Goal: Information Seeking & Learning: Learn about a topic

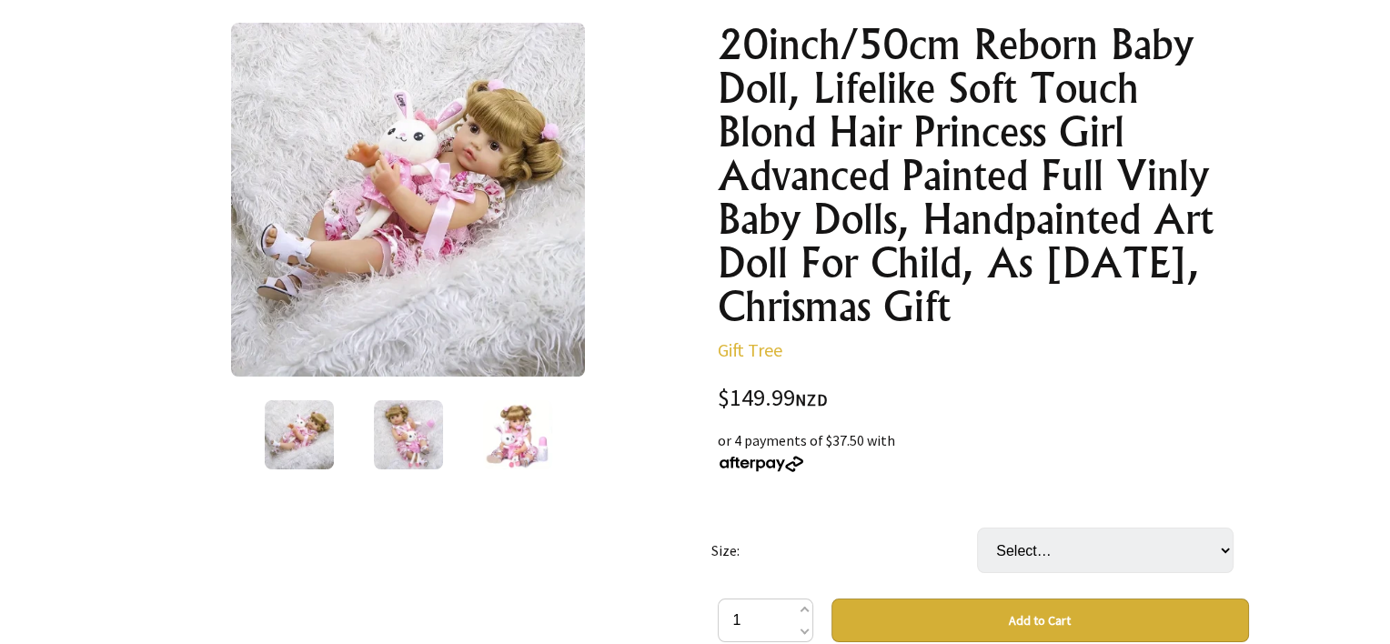
scroll to position [182, 0]
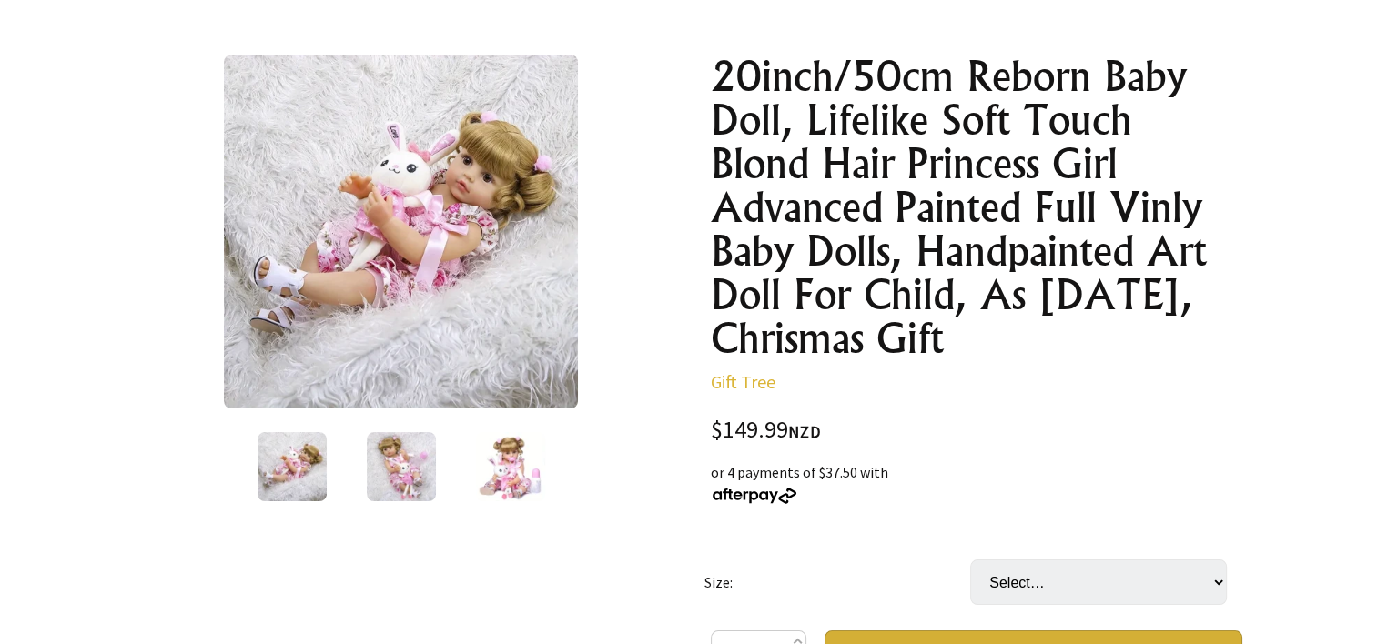
click at [430, 196] on img at bounding box center [401, 232] width 354 height 354
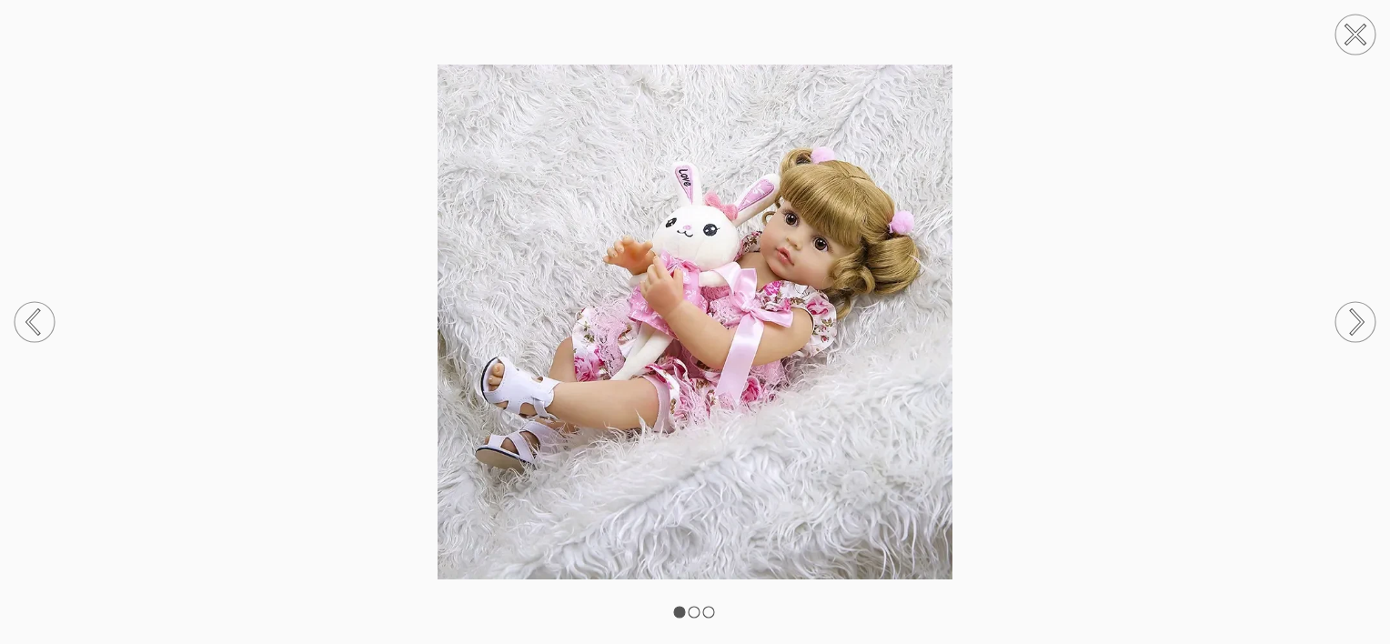
click at [720, 269] on img at bounding box center [695, 322] width 1390 height 515
click at [1351, 316] on icon at bounding box center [1355, 322] width 69 height 96
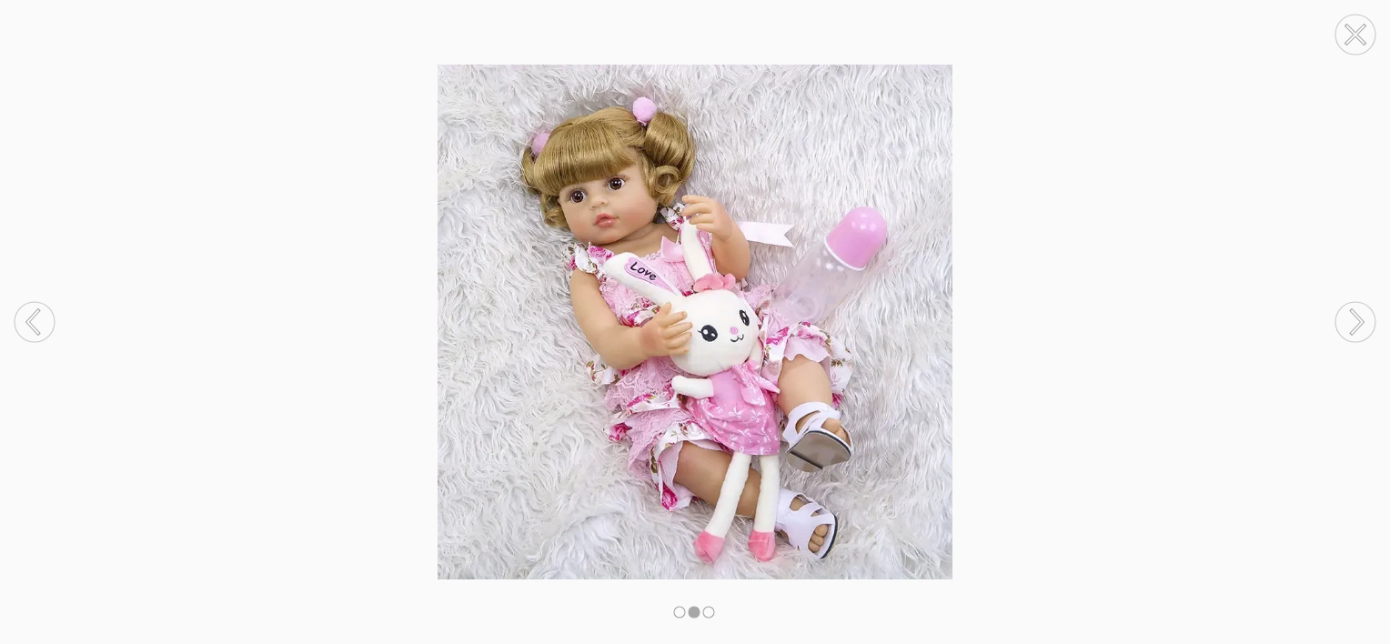
click at [1350, 315] on circle at bounding box center [1356, 322] width 40 height 40
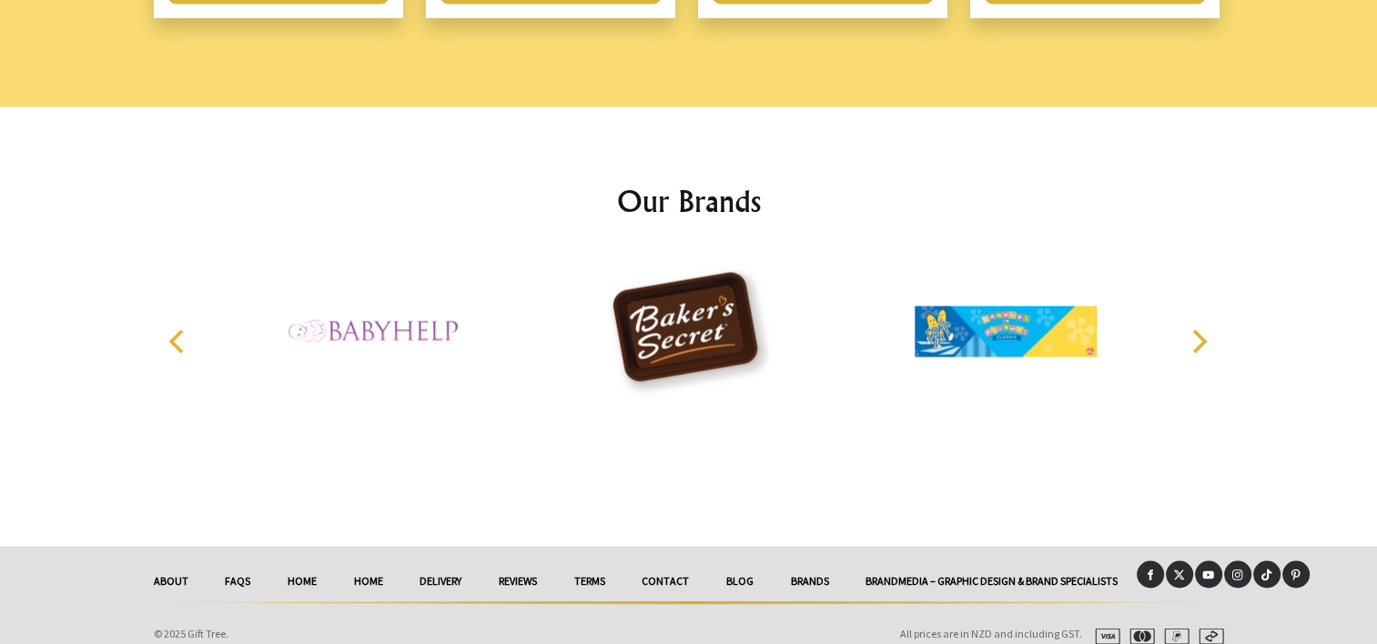
scroll to position [2919, 0]
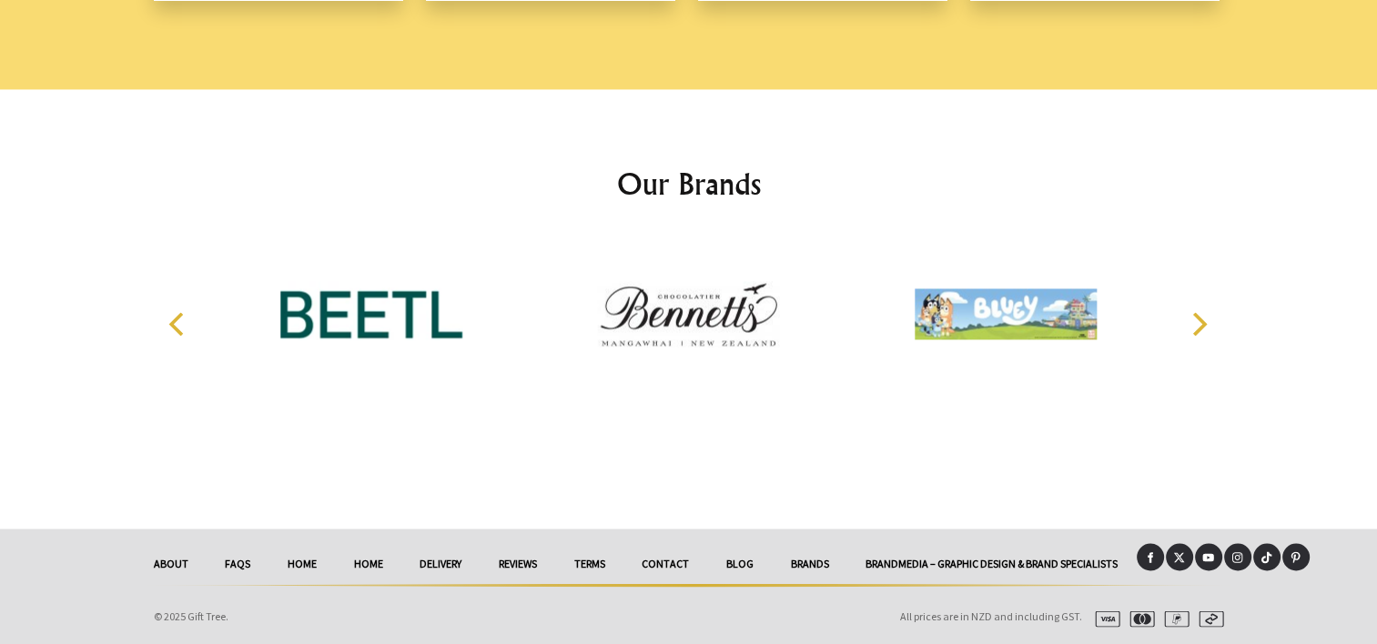
click at [513, 561] on link "reviews" at bounding box center [518, 563] width 76 height 40
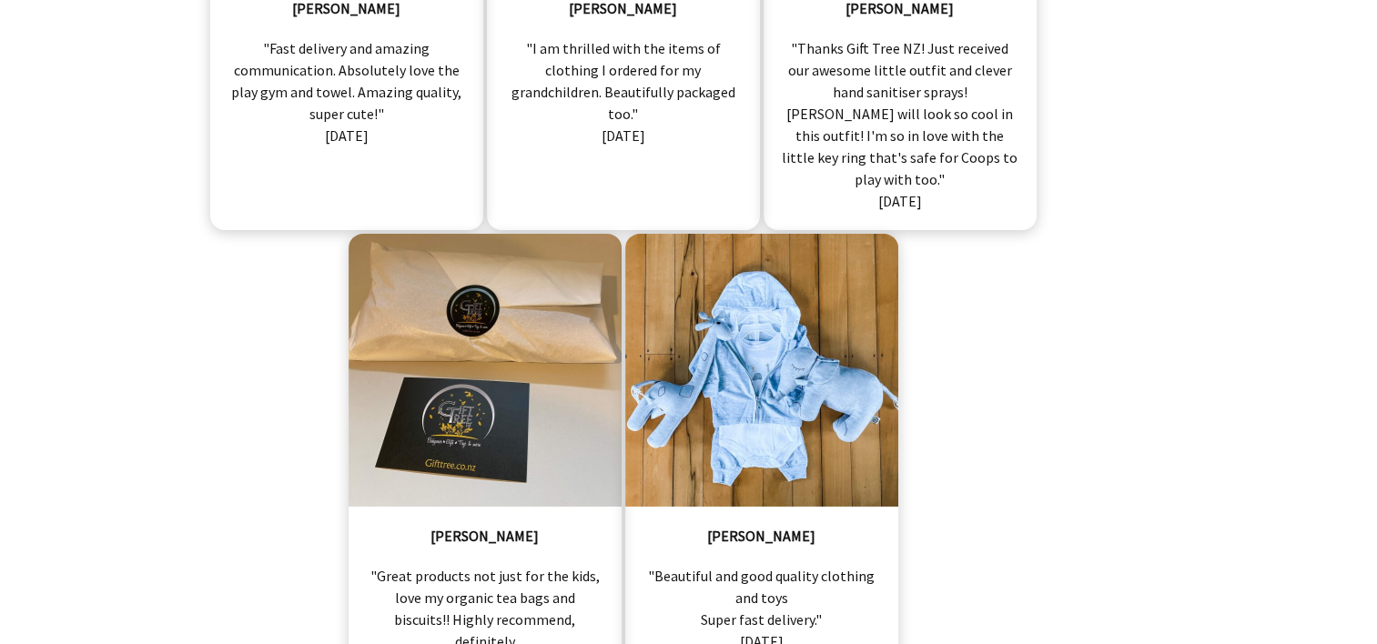
scroll to position [12920, 0]
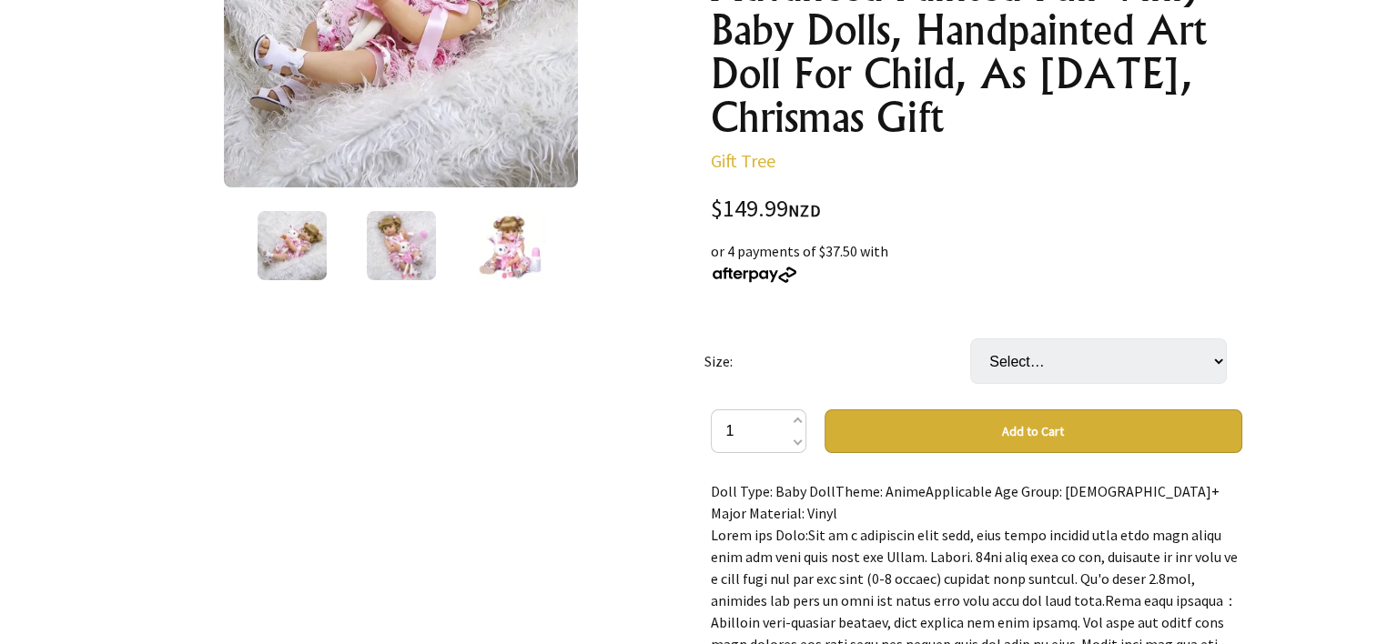
scroll to position [371, 0]
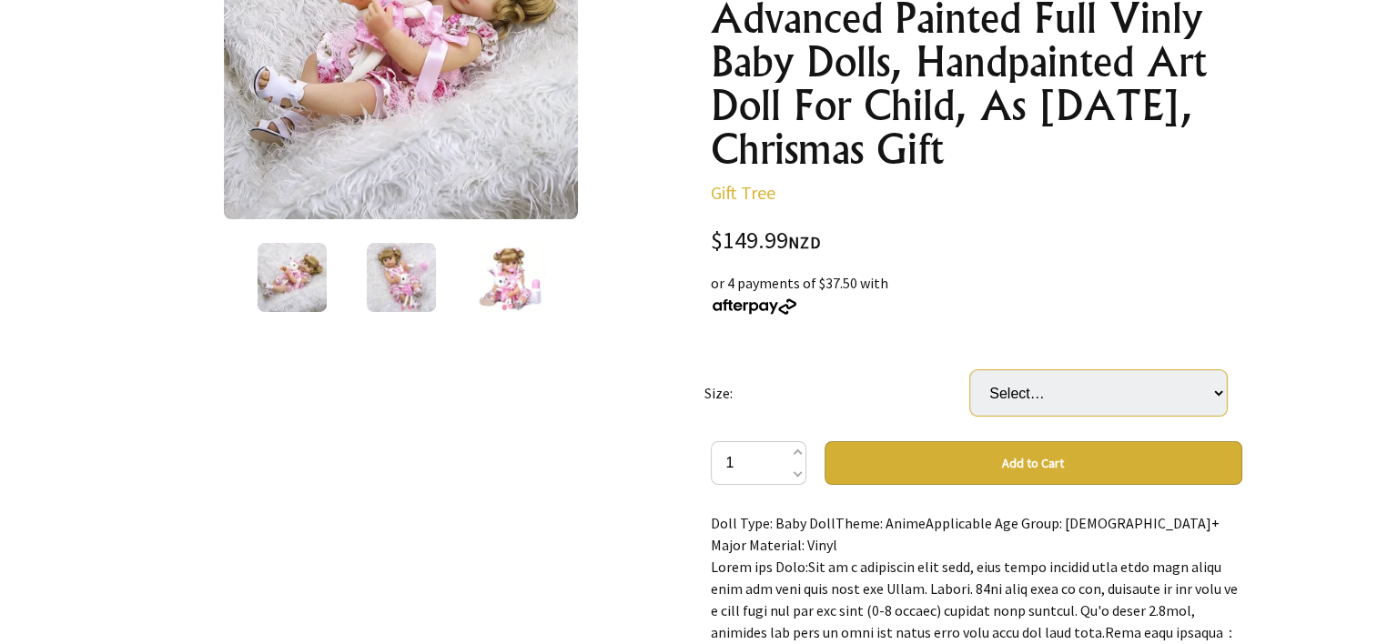
click at [1215, 390] on select "Select… 20inch/50cm" at bounding box center [1098, 392] width 257 height 45
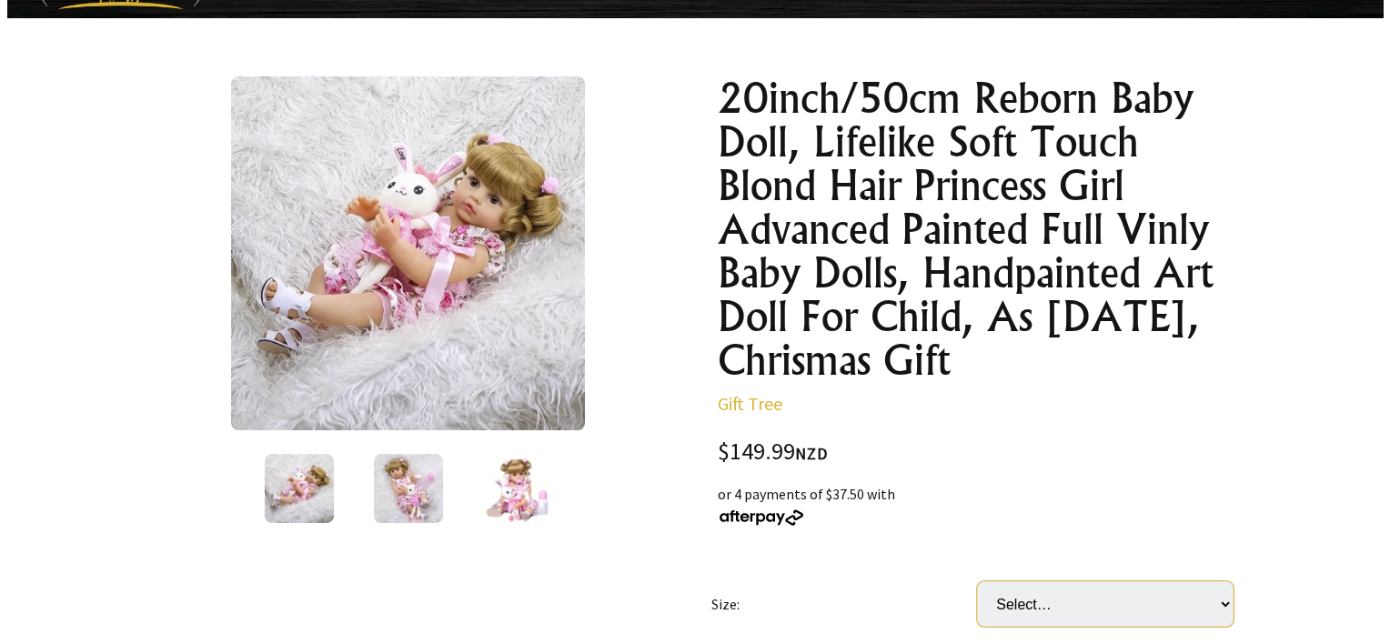
scroll to position [98, 0]
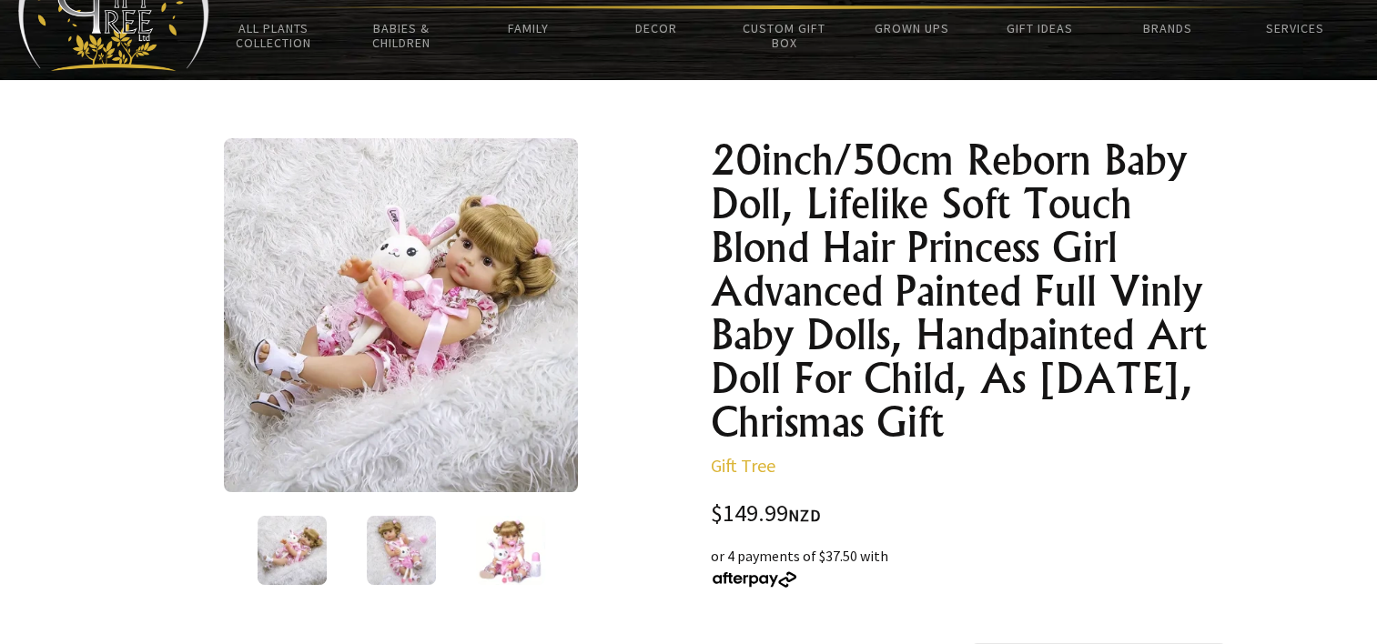
click at [391, 349] on img at bounding box center [401, 315] width 354 height 354
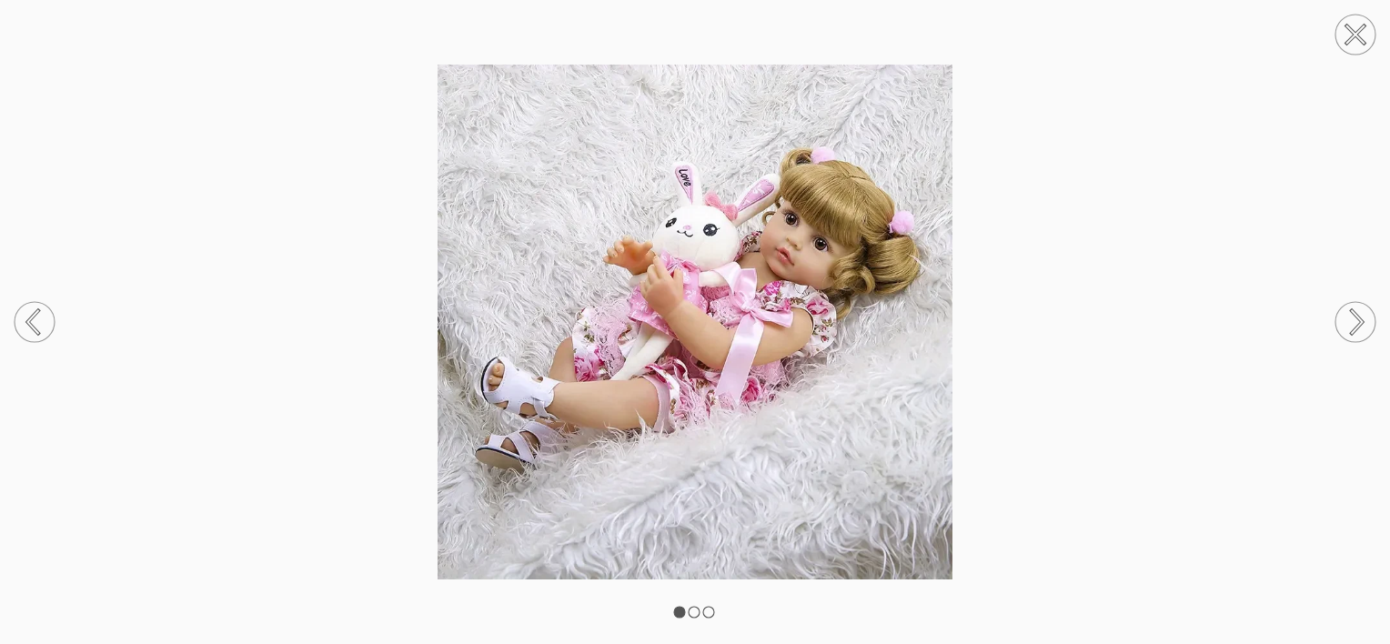
click at [1355, 317] on circle at bounding box center [1356, 322] width 40 height 40
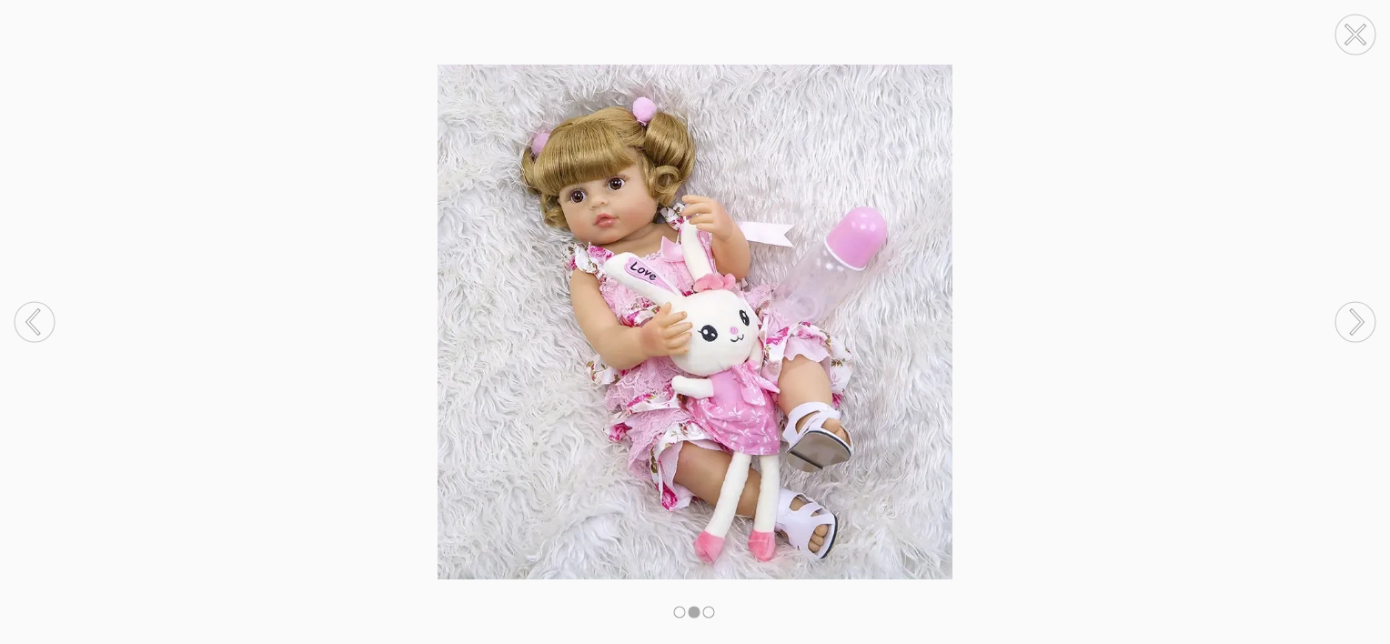
click at [1355, 317] on circle at bounding box center [1356, 322] width 40 height 40
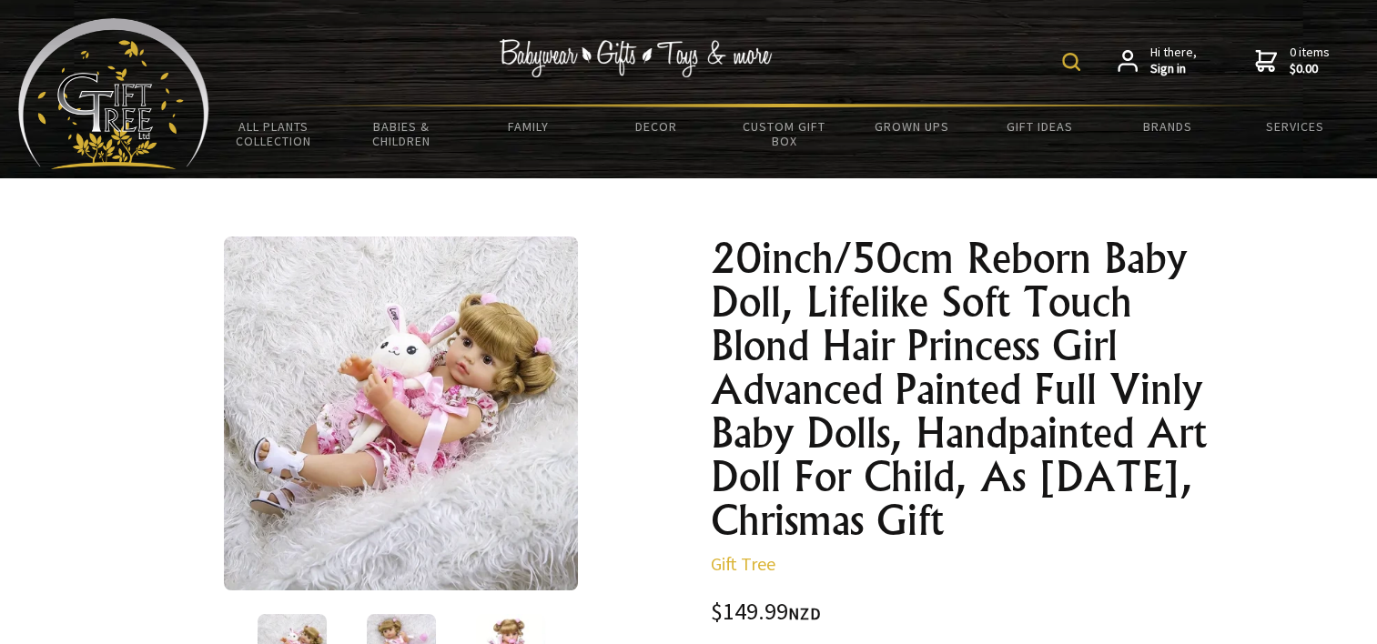
click at [1162, 58] on span "Hi there, Sign in" at bounding box center [1173, 61] width 46 height 32
click at [1068, 56] on img at bounding box center [1071, 62] width 18 height 18
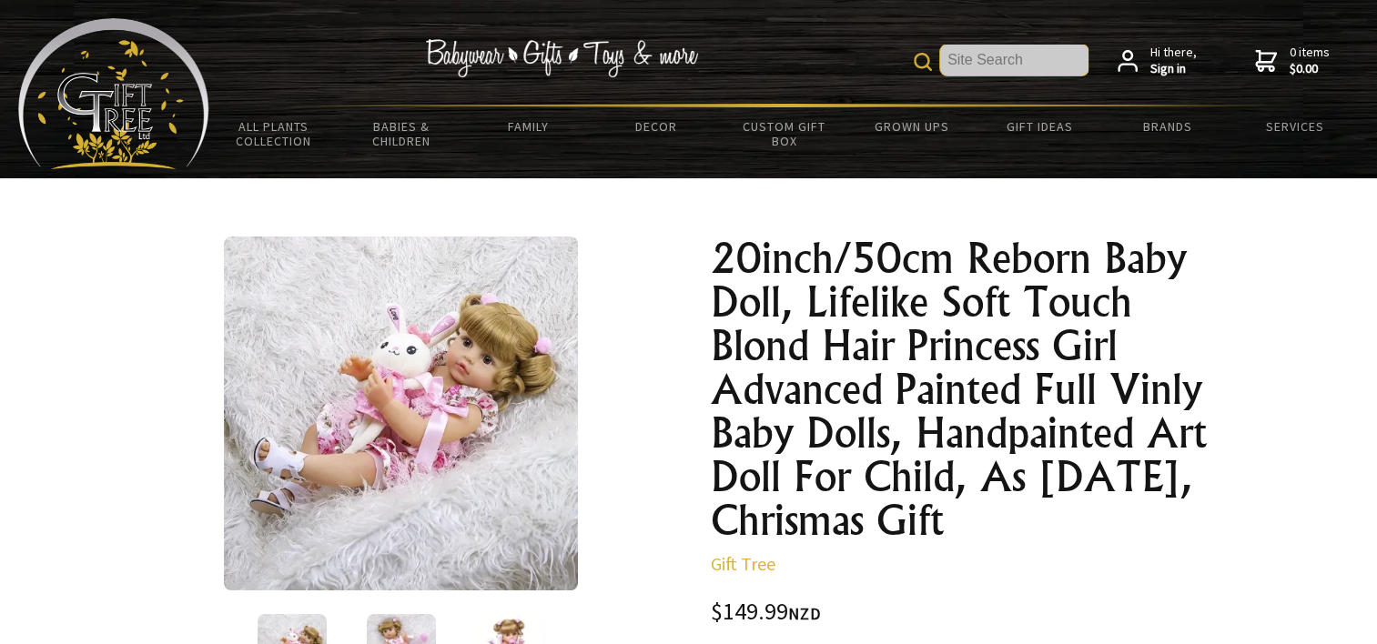
click at [962, 66] on input "text" at bounding box center [1014, 60] width 148 height 31
type input "doll"
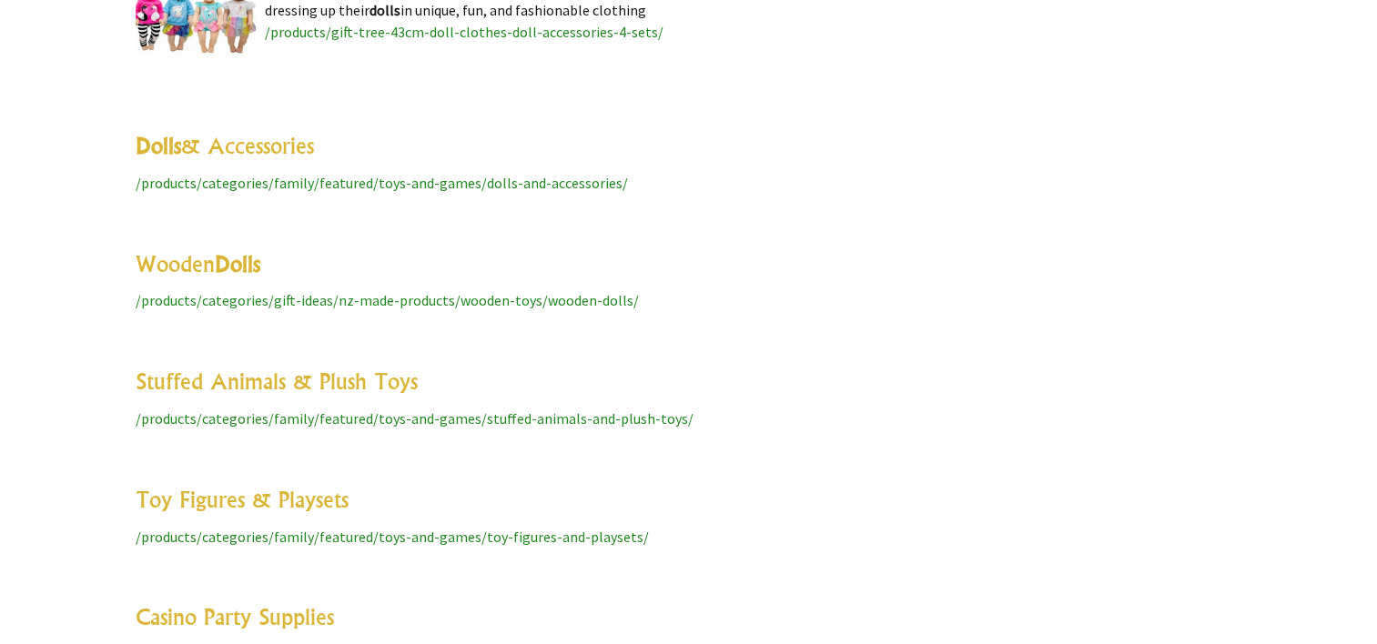
scroll to position [6551, 0]
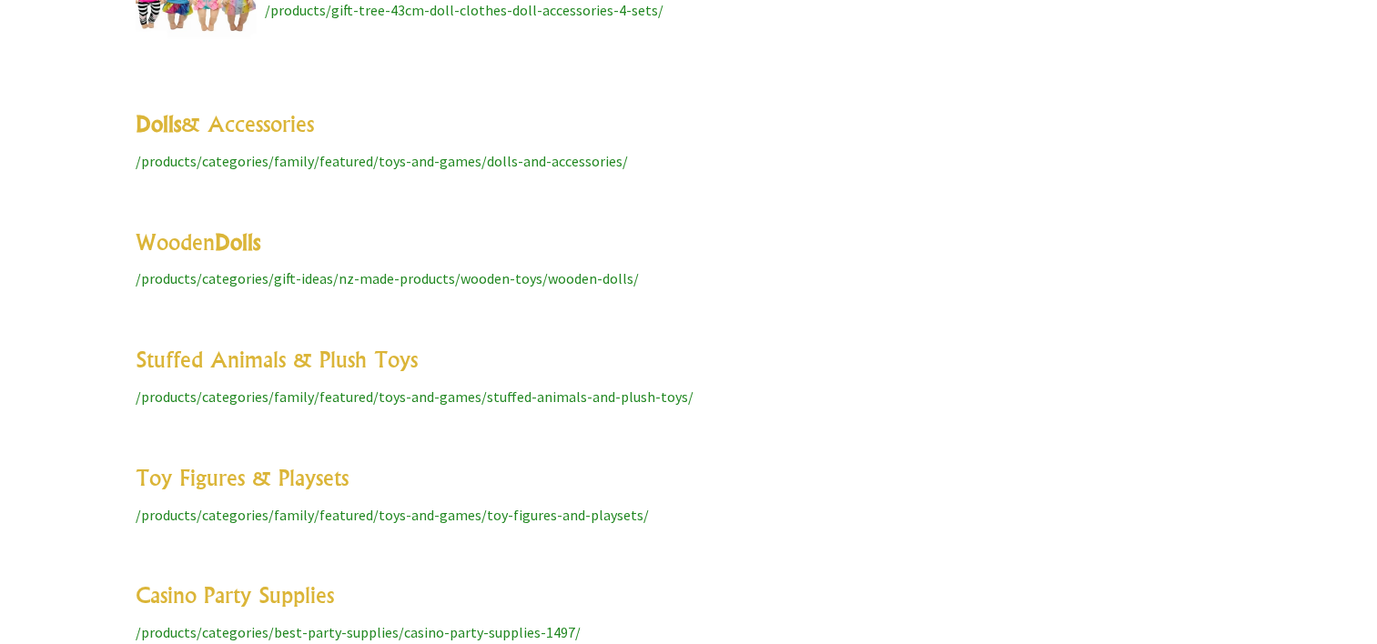
click at [208, 119] on link "Dolls & Accessories" at bounding box center [225, 123] width 178 height 27
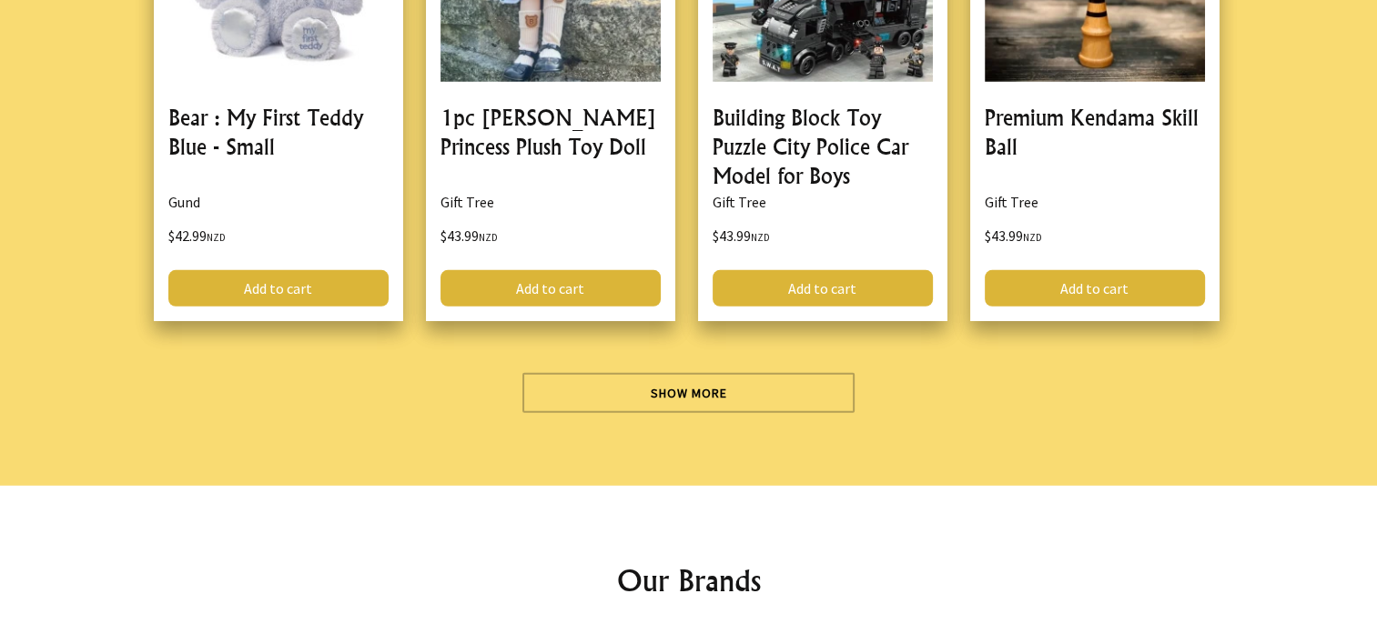
scroll to position [5186, 0]
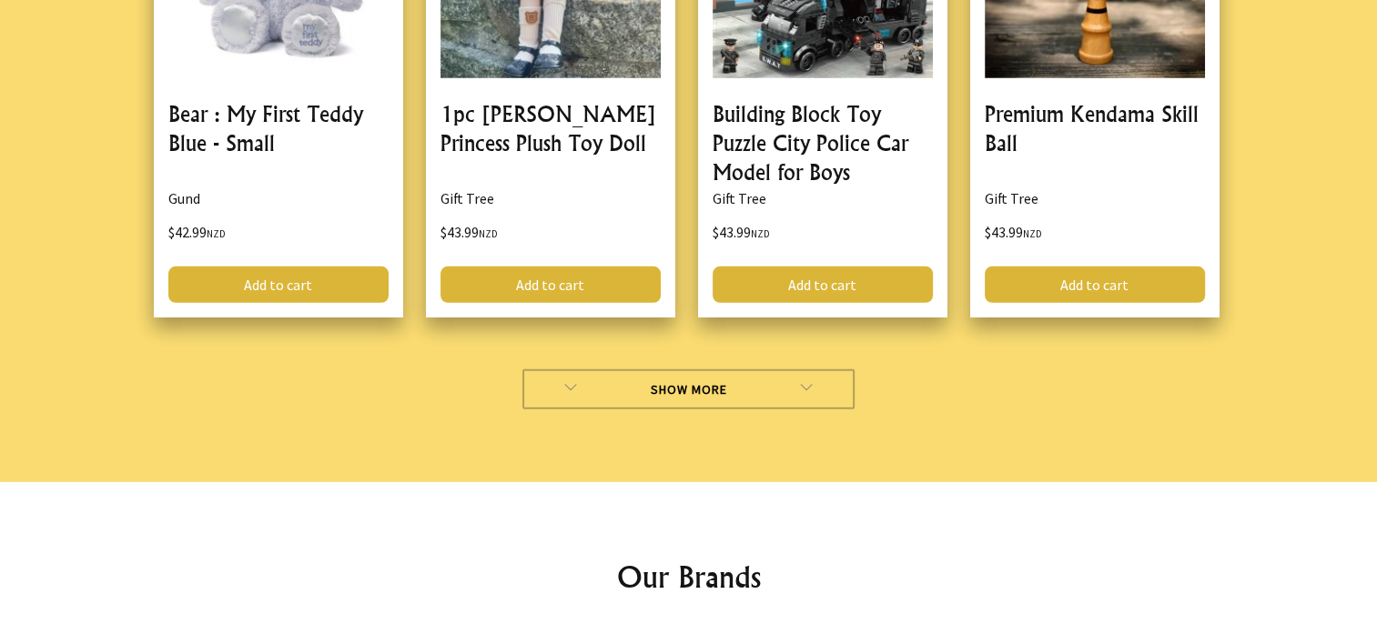
click at [722, 387] on link "Show More" at bounding box center [688, 389] width 332 height 40
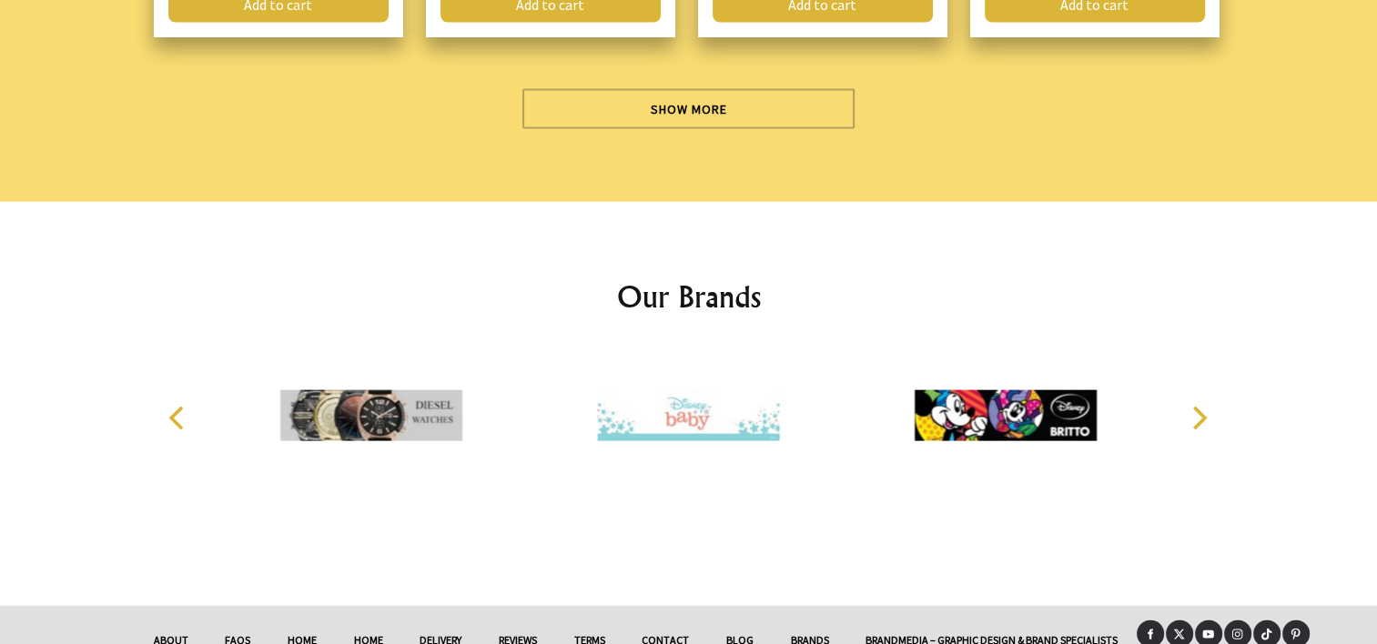
scroll to position [10645, 0]
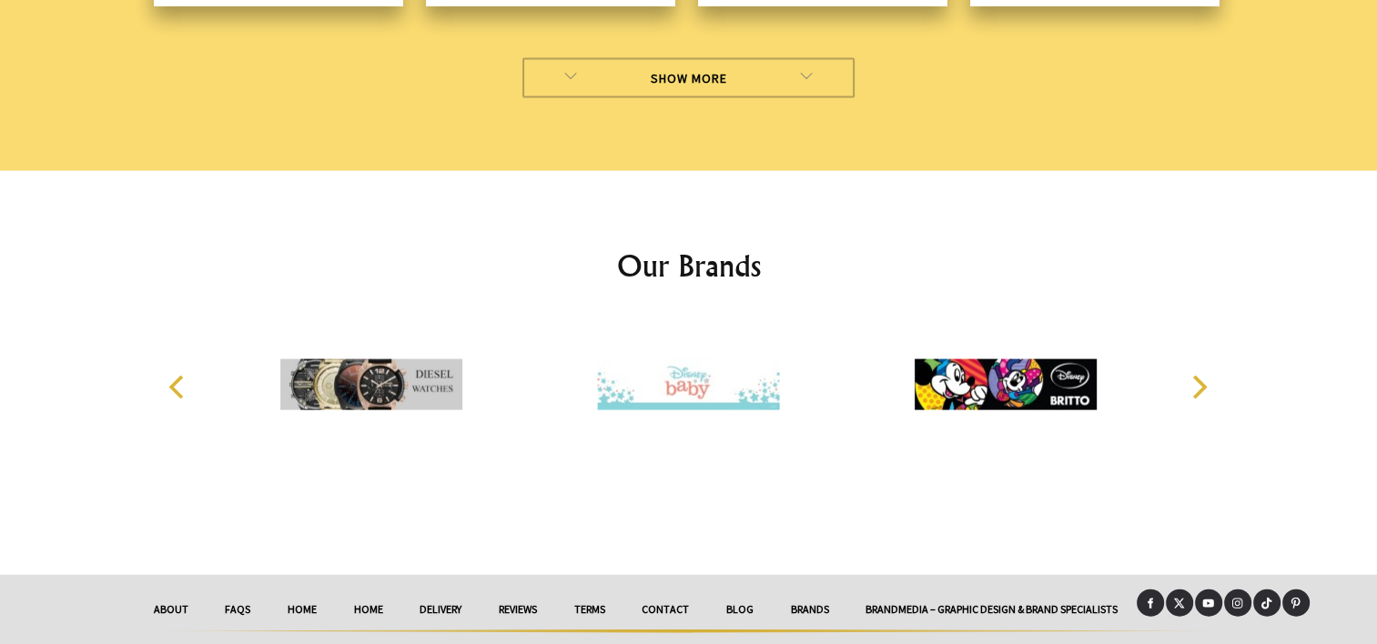
click at [677, 93] on link "Show More" at bounding box center [688, 78] width 332 height 40
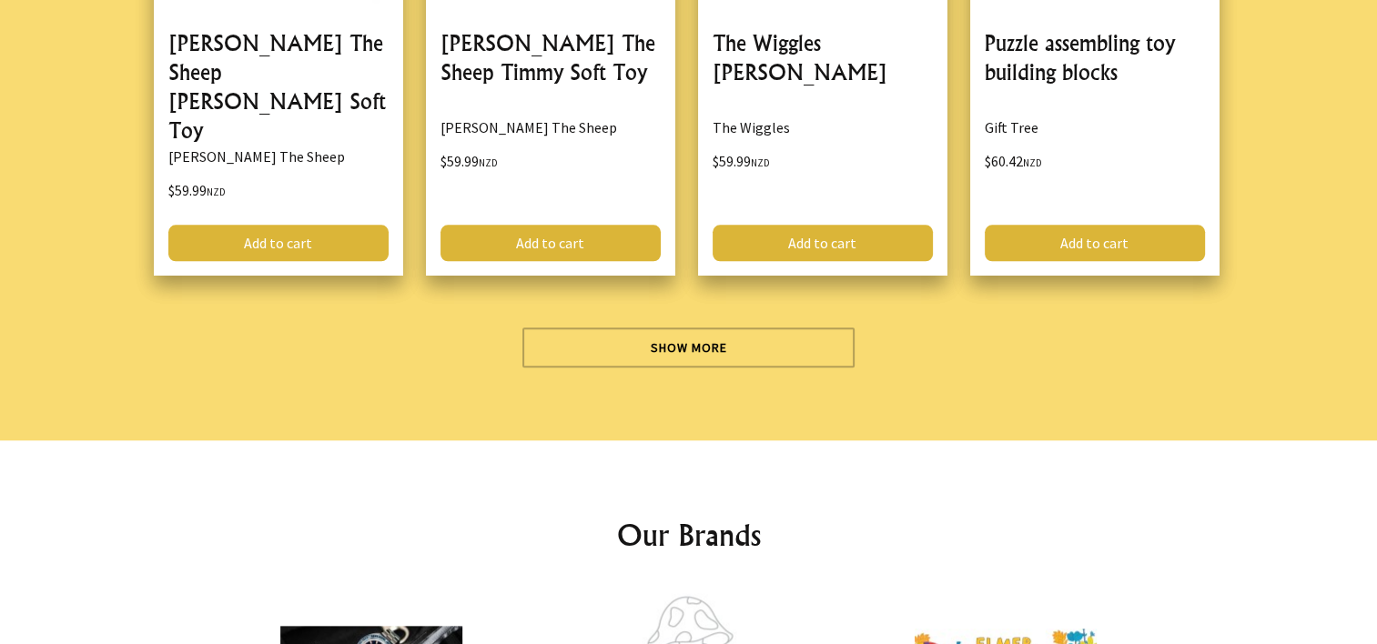
scroll to position [15559, 0]
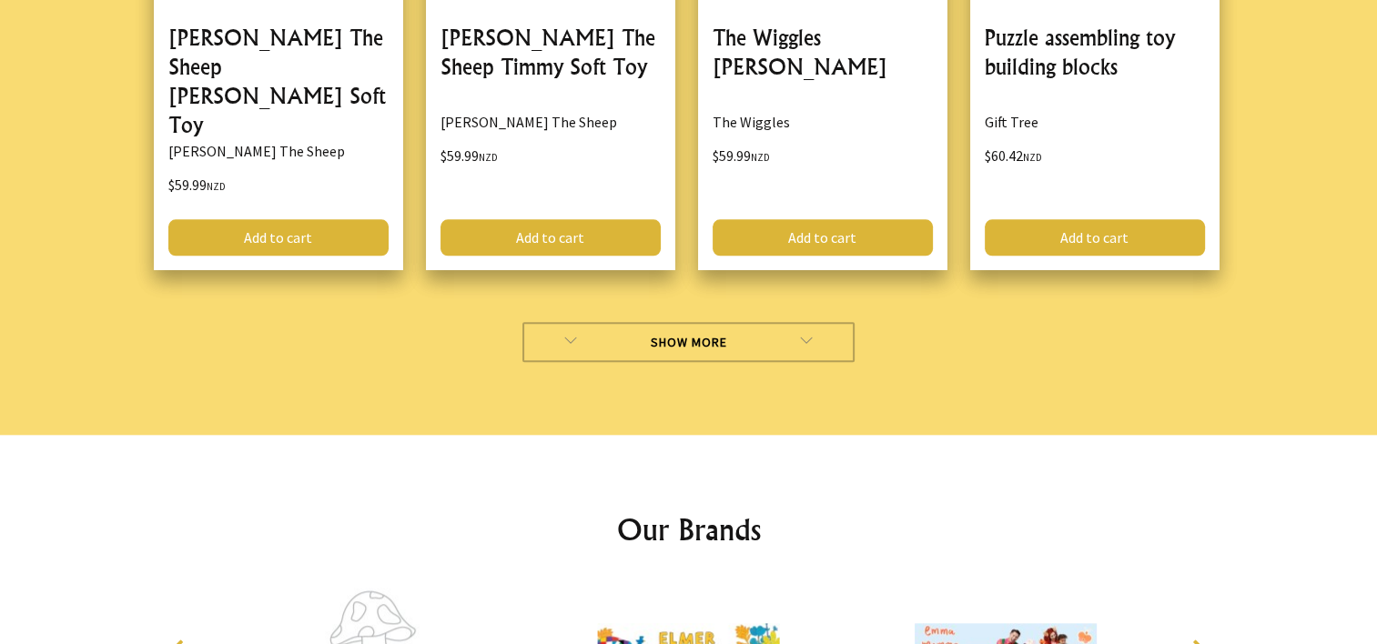
click at [669, 322] on link "Show More" at bounding box center [688, 342] width 332 height 40
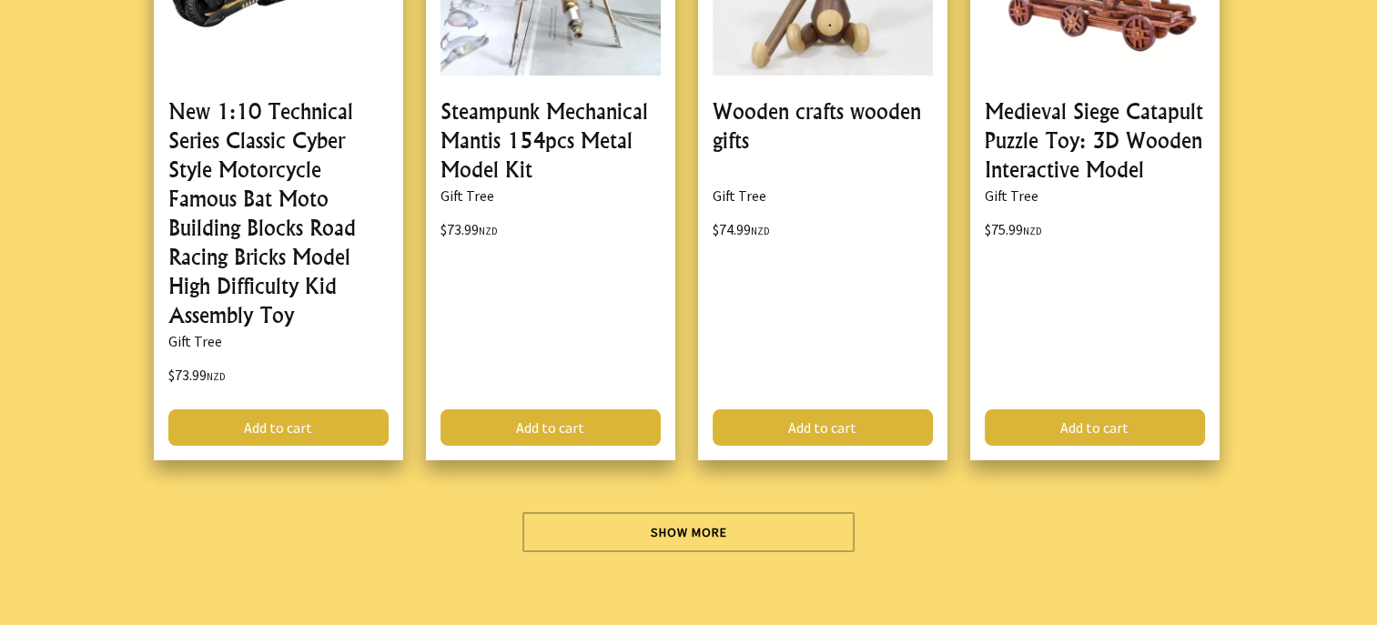
scroll to position [20836, 0]
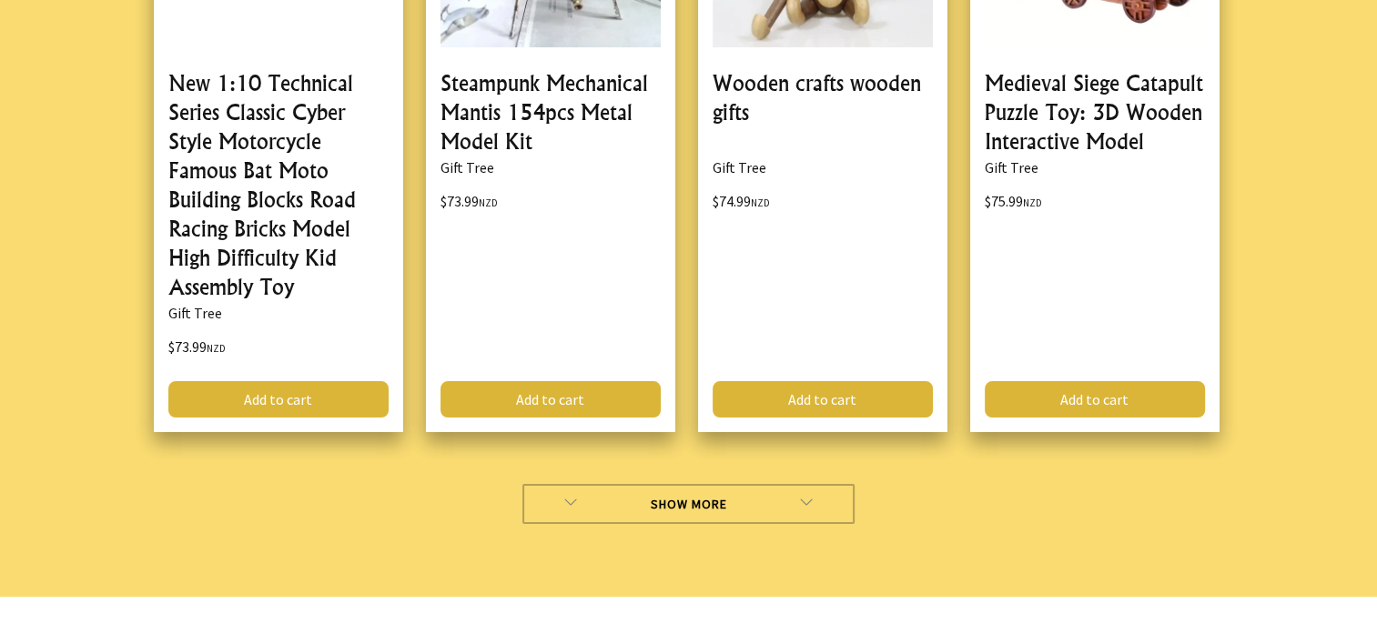
click at [688, 484] on link "Show More" at bounding box center [688, 504] width 332 height 40
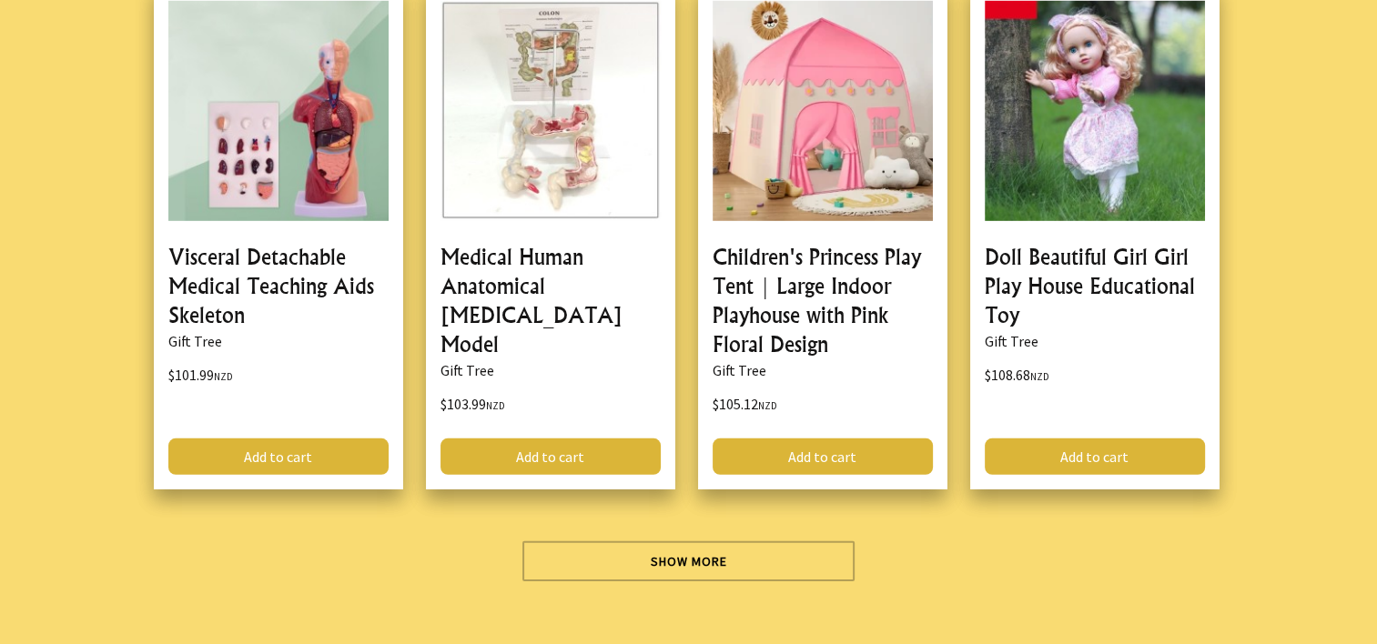
scroll to position [26113, 0]
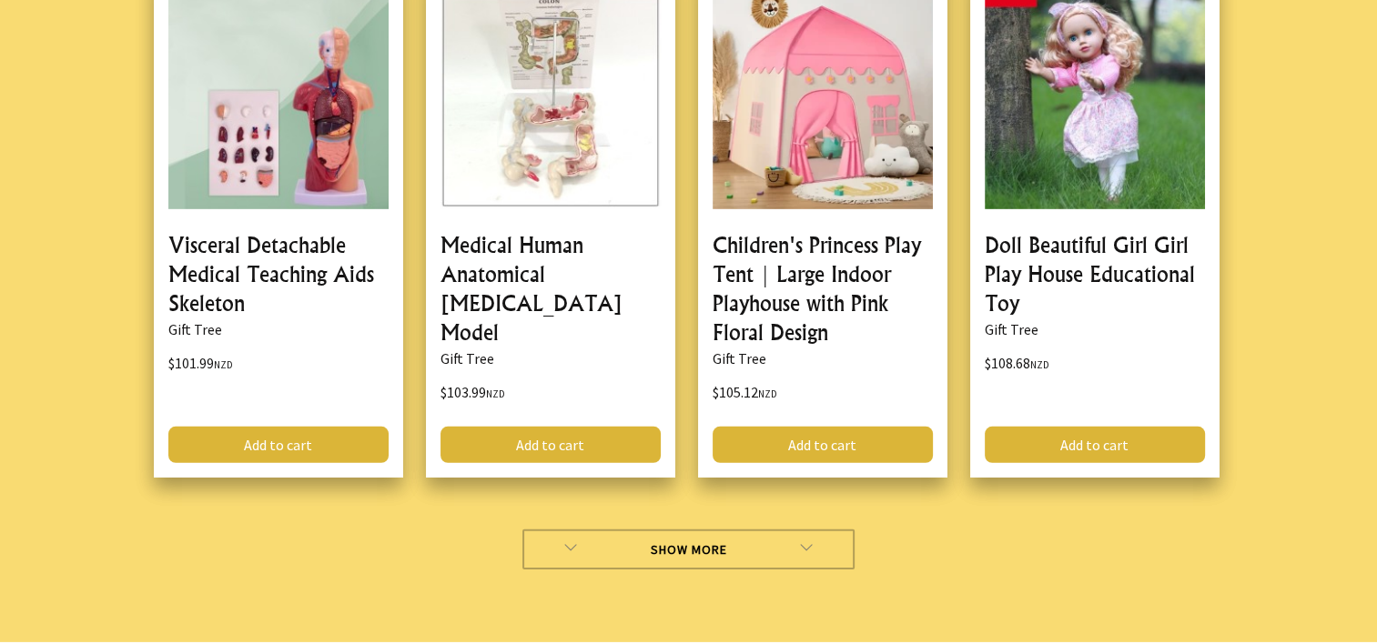
click at [685, 530] on link "Show More" at bounding box center [688, 550] width 332 height 40
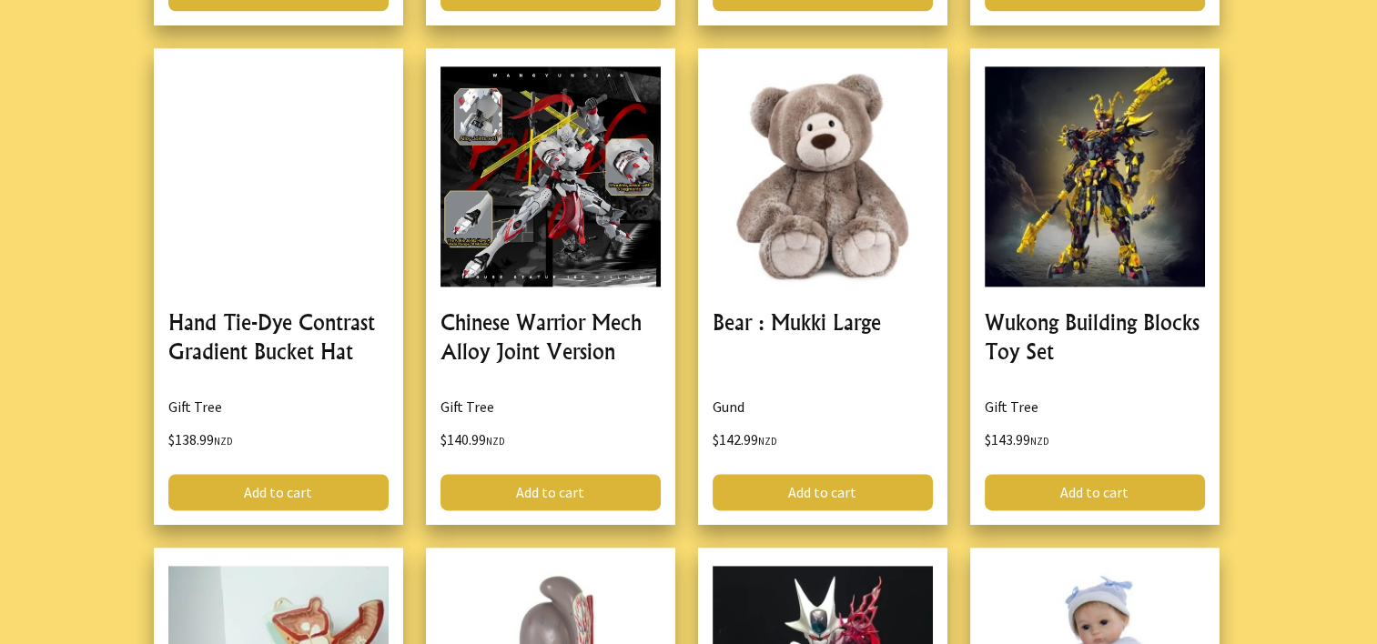
scroll to position [29935, 0]
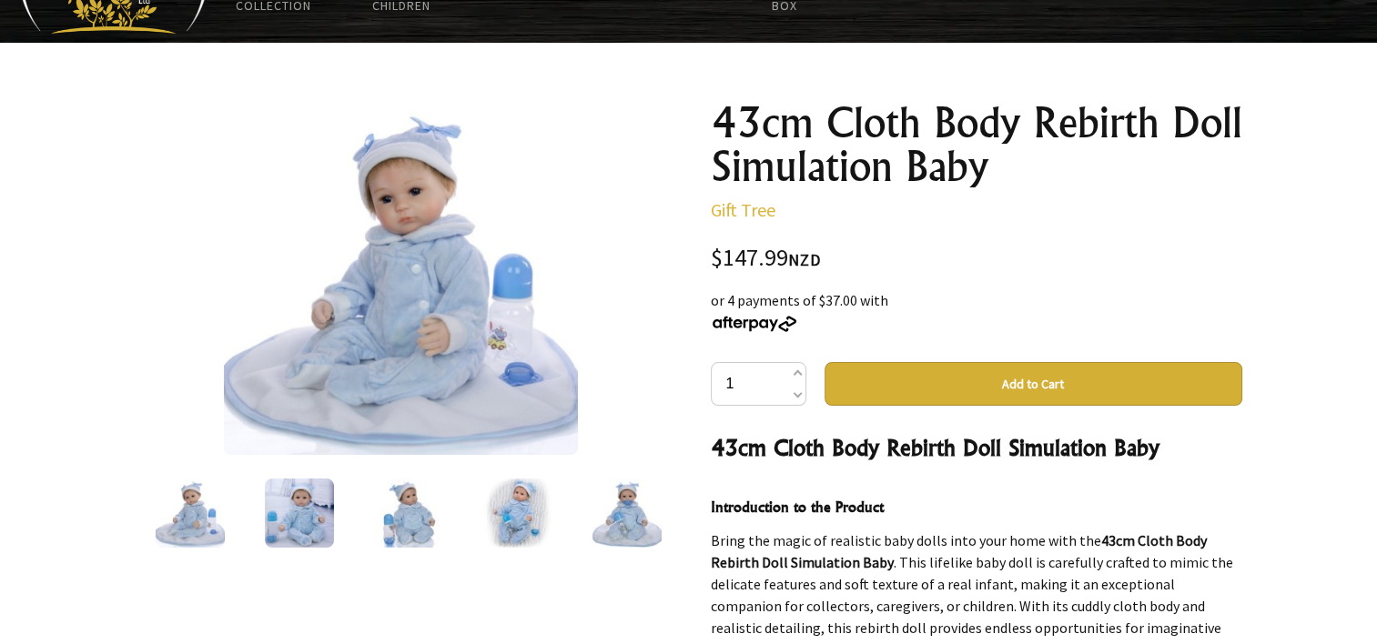
scroll to position [91, 0]
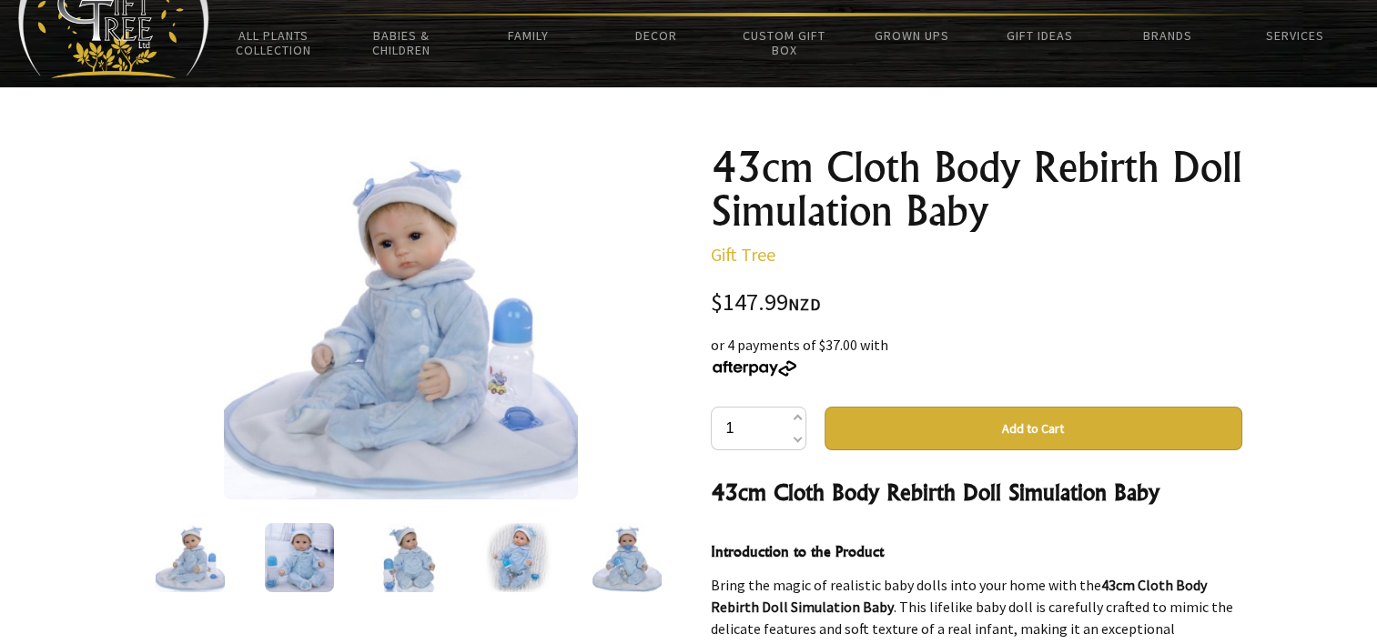
click at [404, 557] on img at bounding box center [408, 557] width 69 height 69
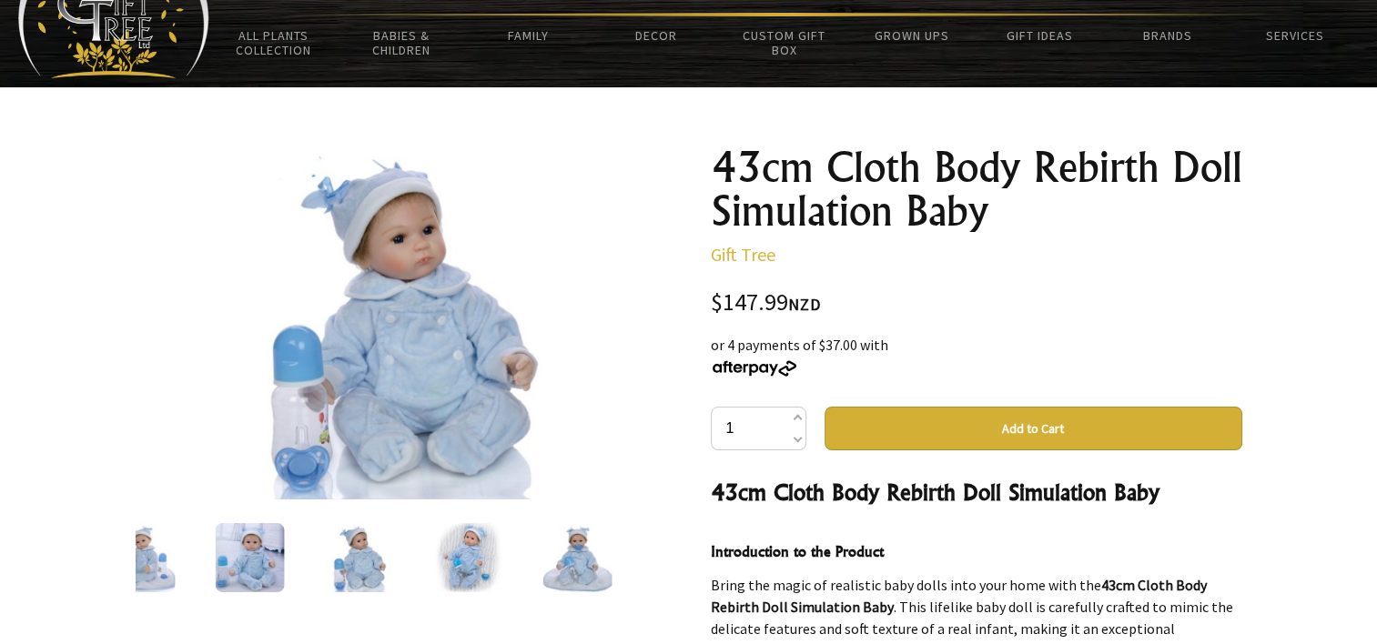
click at [469, 552] on img at bounding box center [467, 557] width 69 height 69
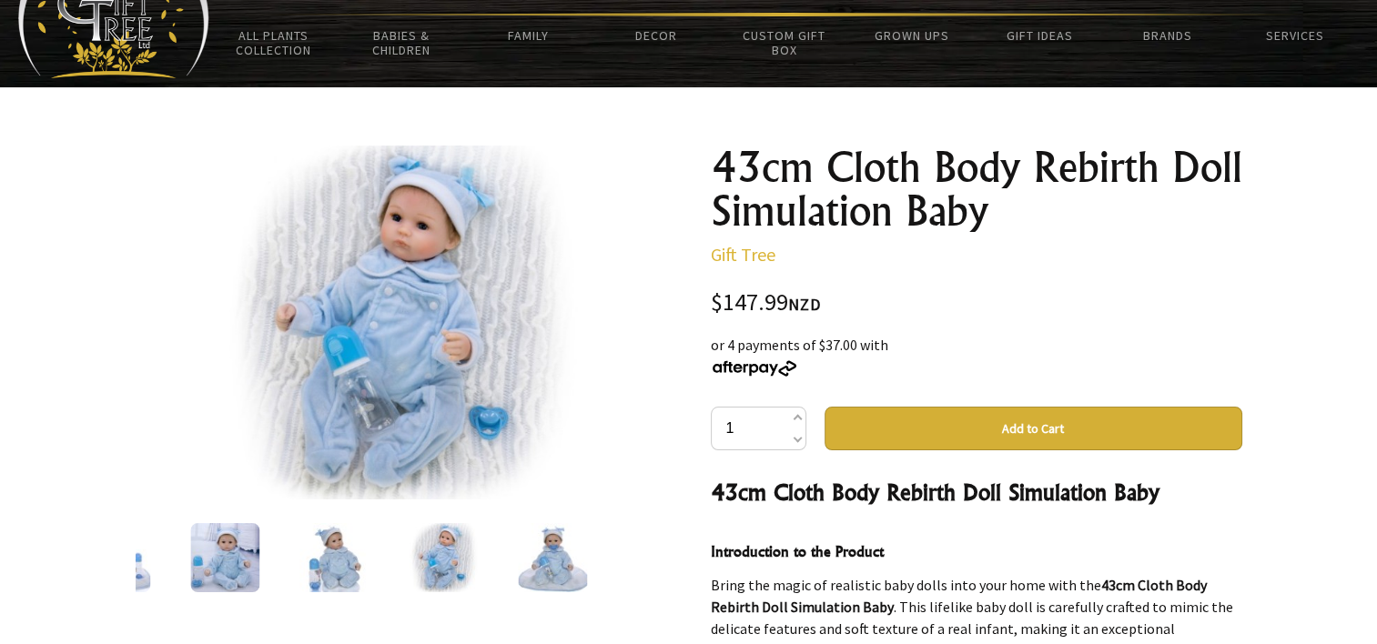
click at [564, 563] on img at bounding box center [552, 557] width 69 height 69
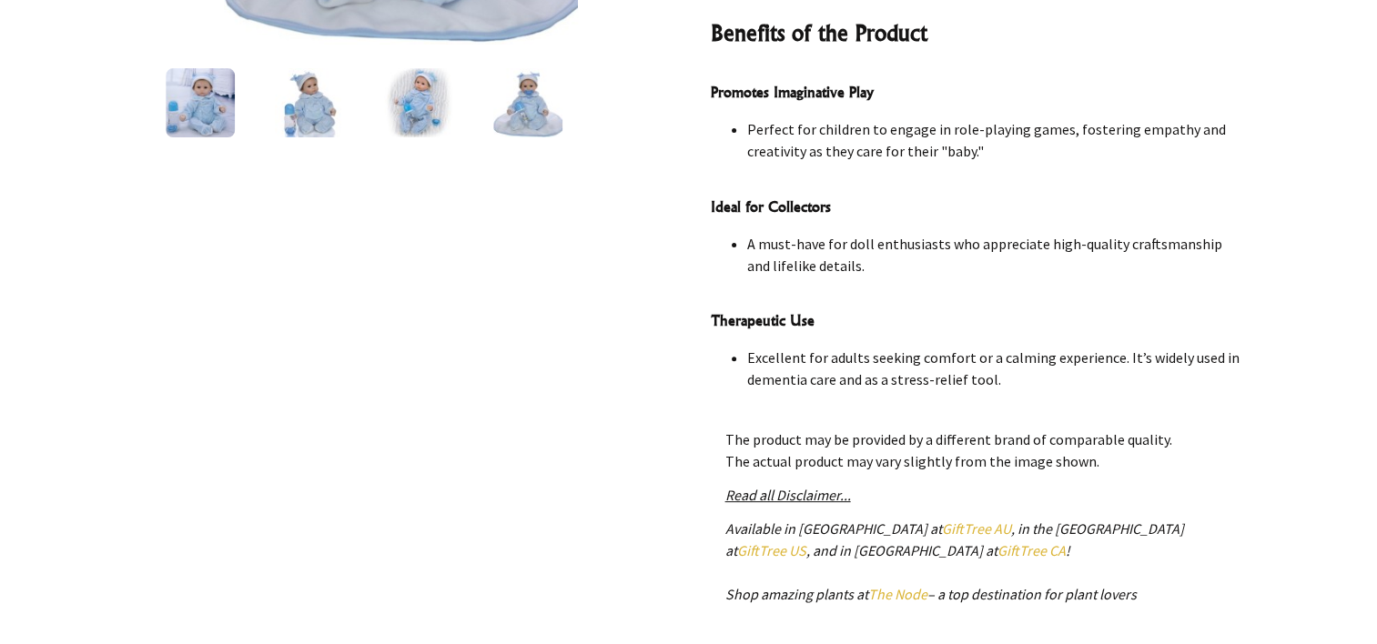
scroll to position [1128, 0]
click at [529, 108] on img at bounding box center [527, 102] width 69 height 69
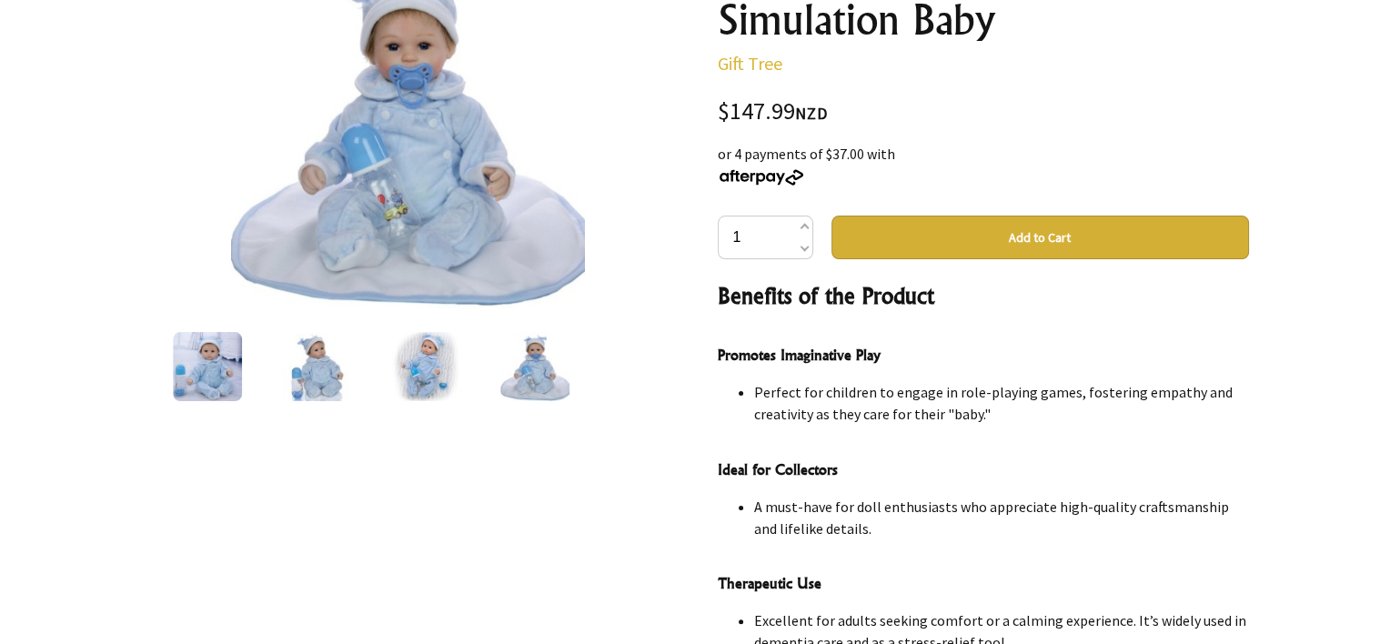
scroll to position [182, 0]
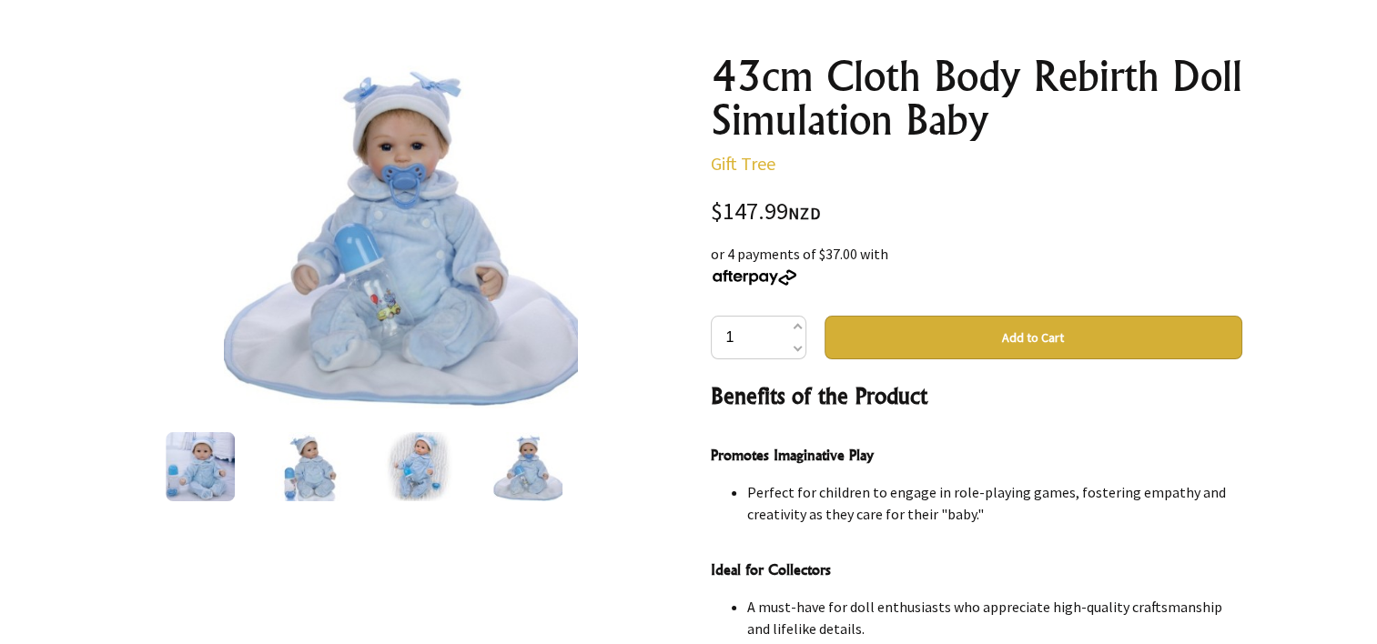
click at [393, 217] on img at bounding box center [401, 232] width 354 height 354
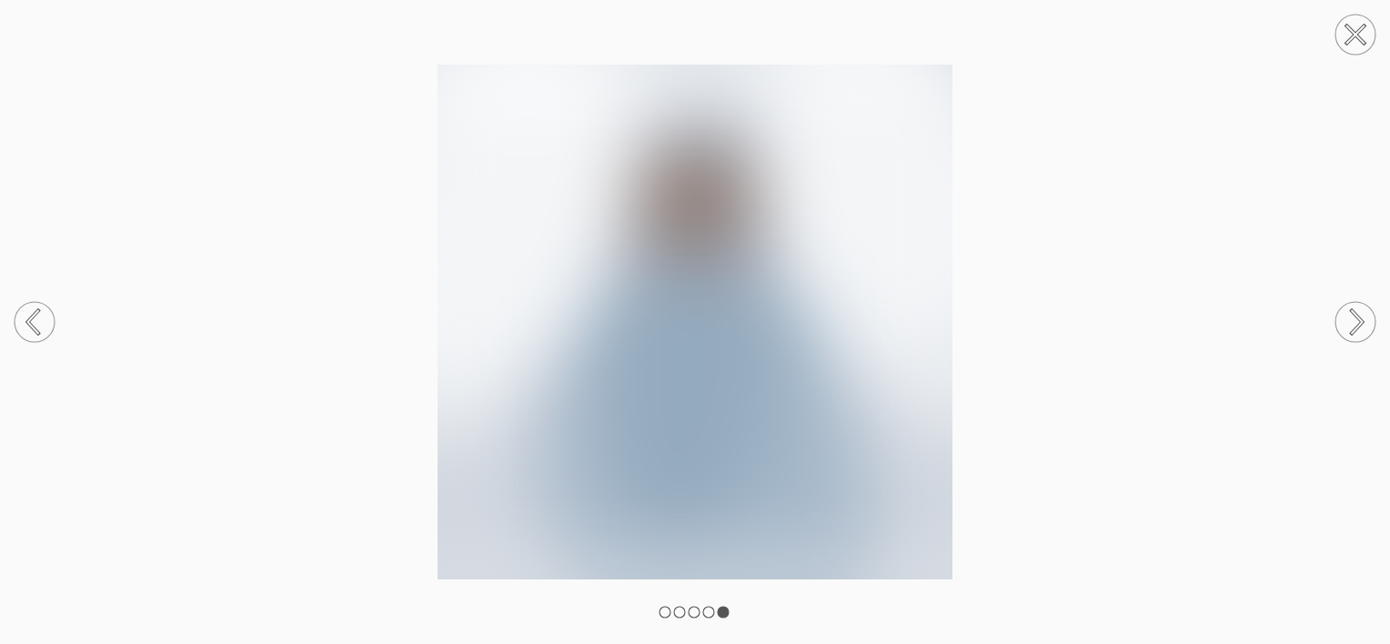
click at [393, 217] on img at bounding box center [695, 322] width 1390 height 515
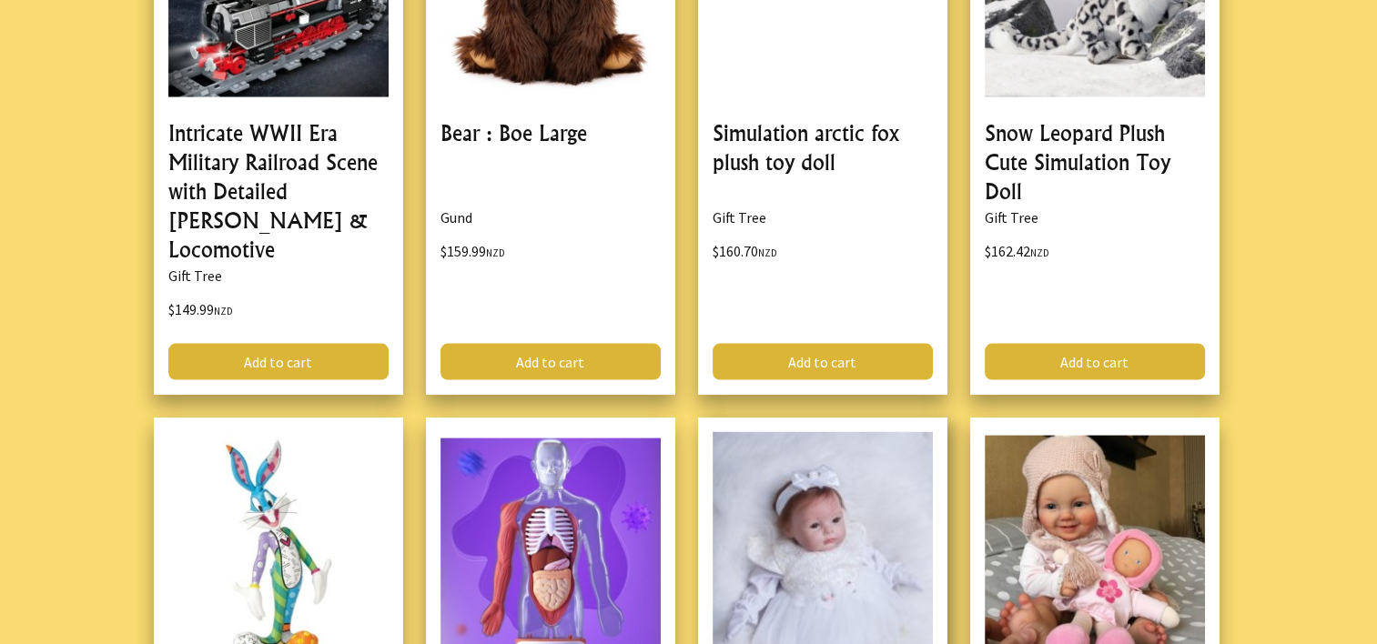
scroll to position [31117, 0]
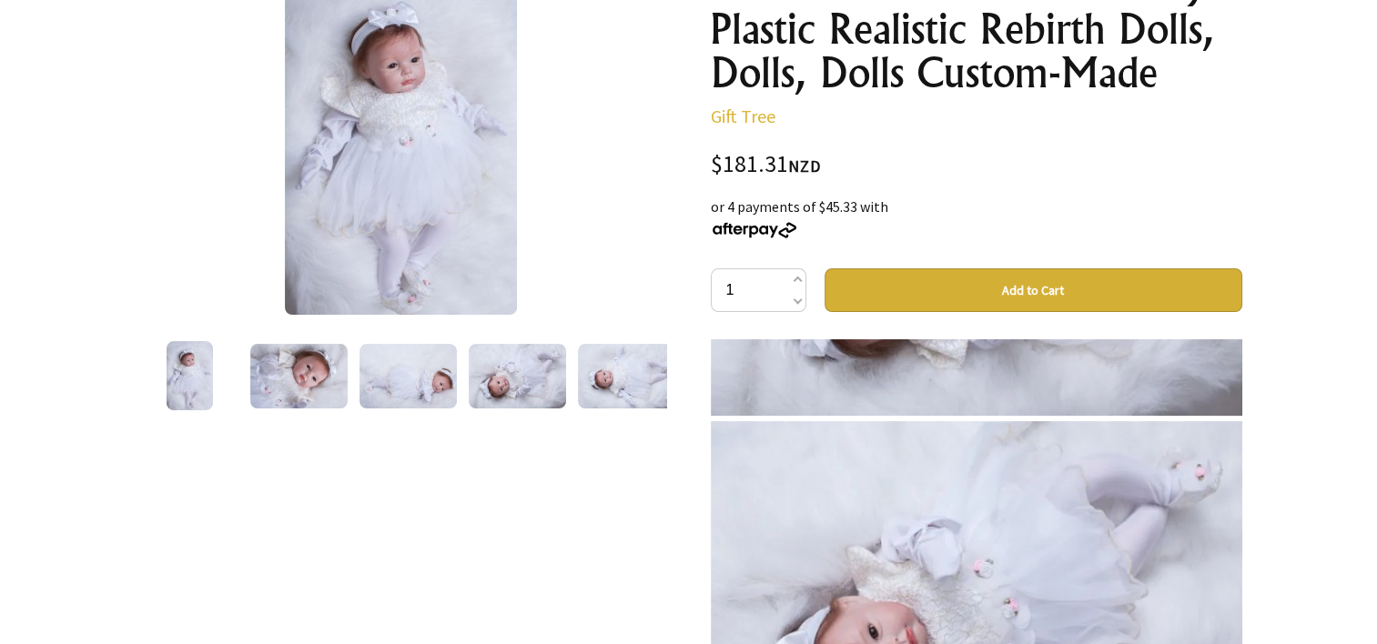
scroll to position [2105, 0]
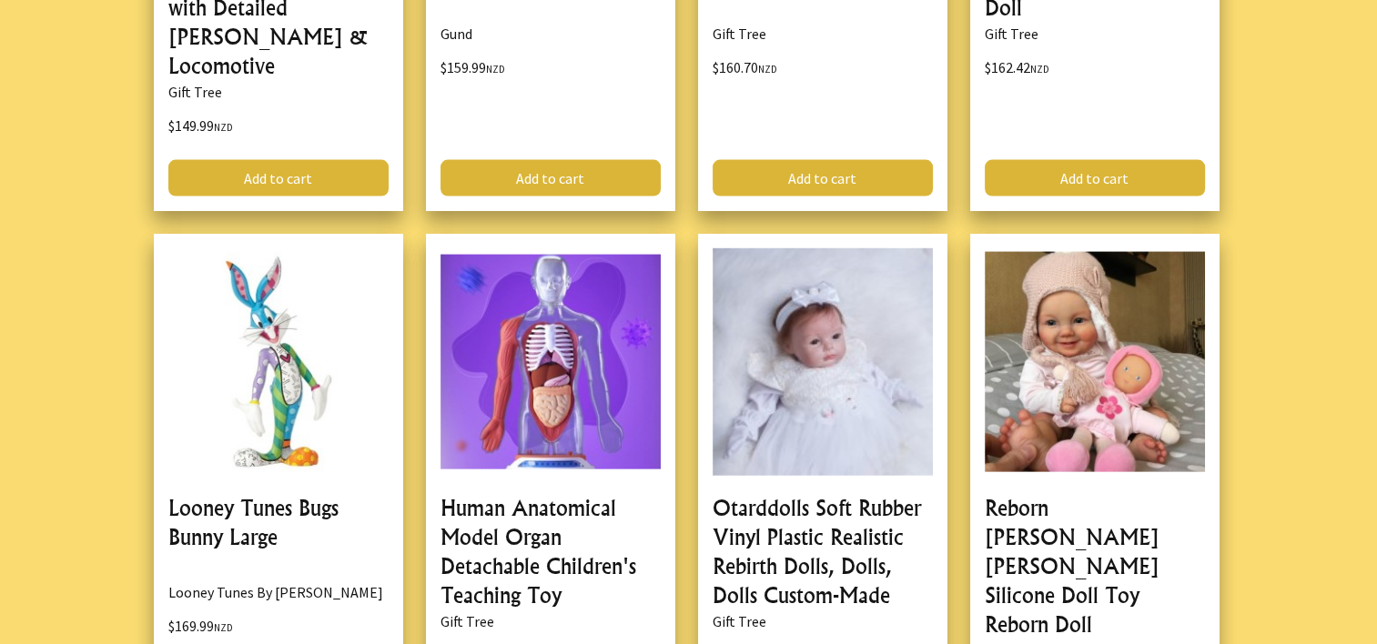
scroll to position [31390, 0]
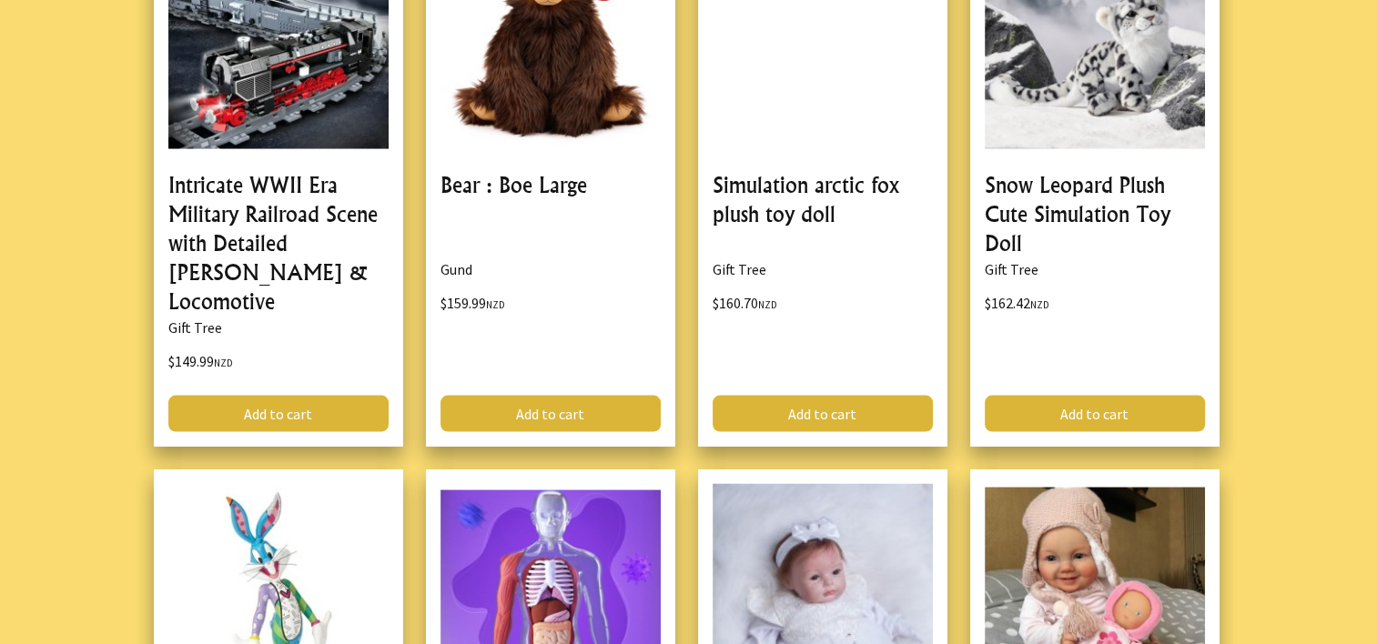
scroll to position [31117, 0]
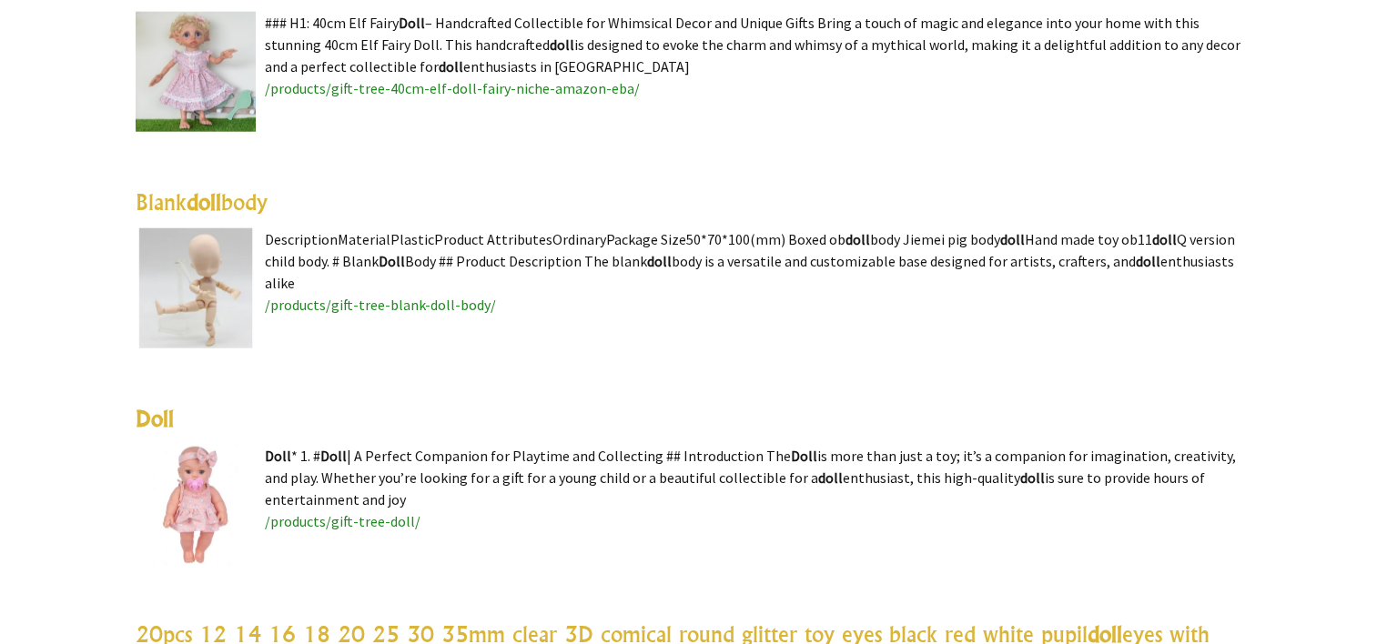
scroll to position [4731, 0]
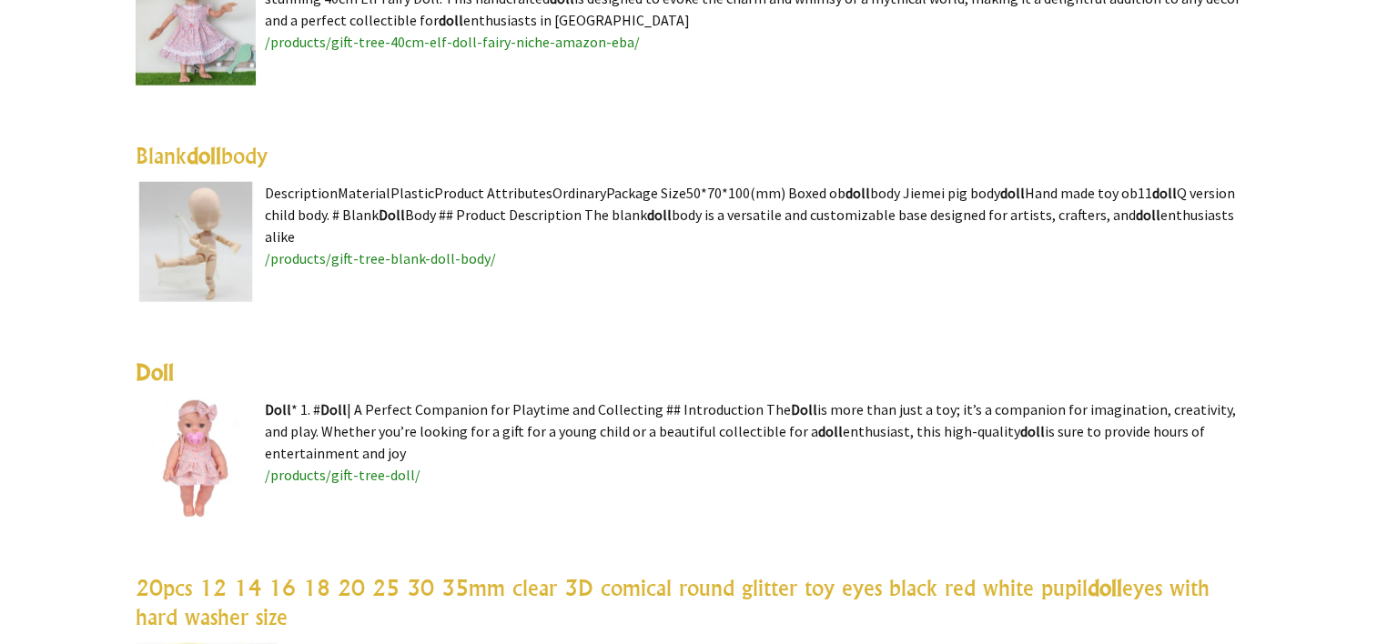
click at [203, 437] on img at bounding box center [196, 459] width 120 height 120
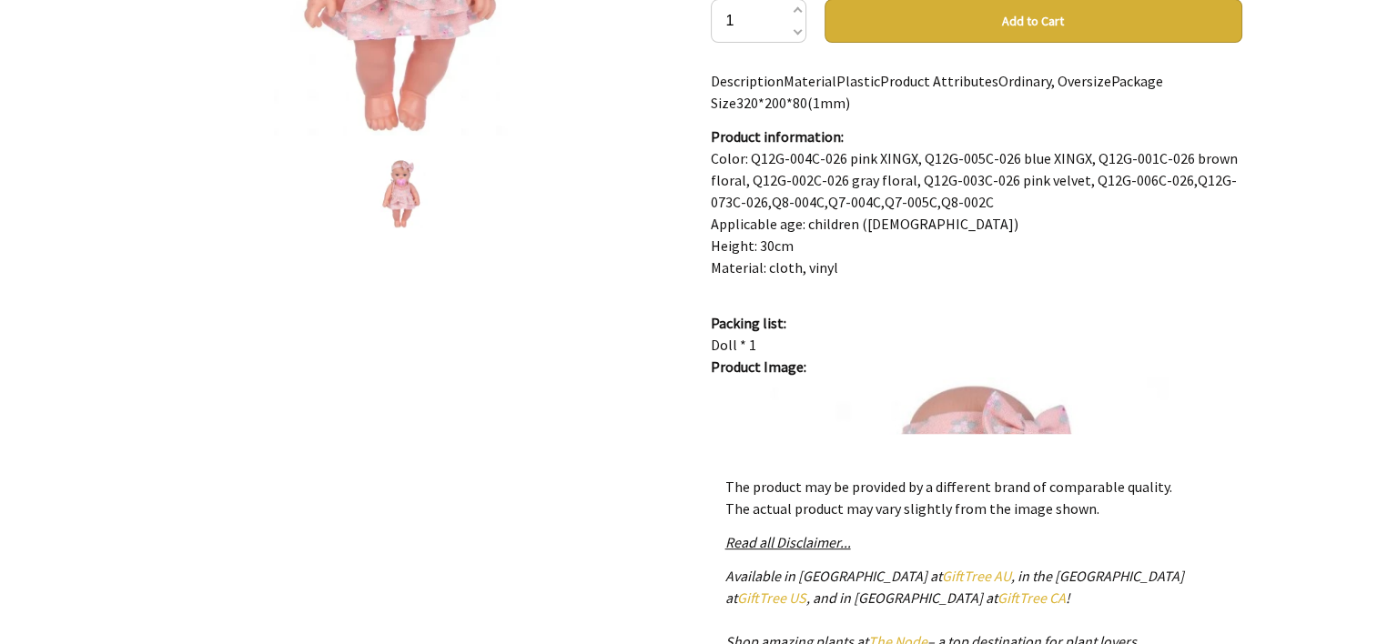
scroll to position [546, 0]
